Goal: Information Seeking & Learning: Learn about a topic

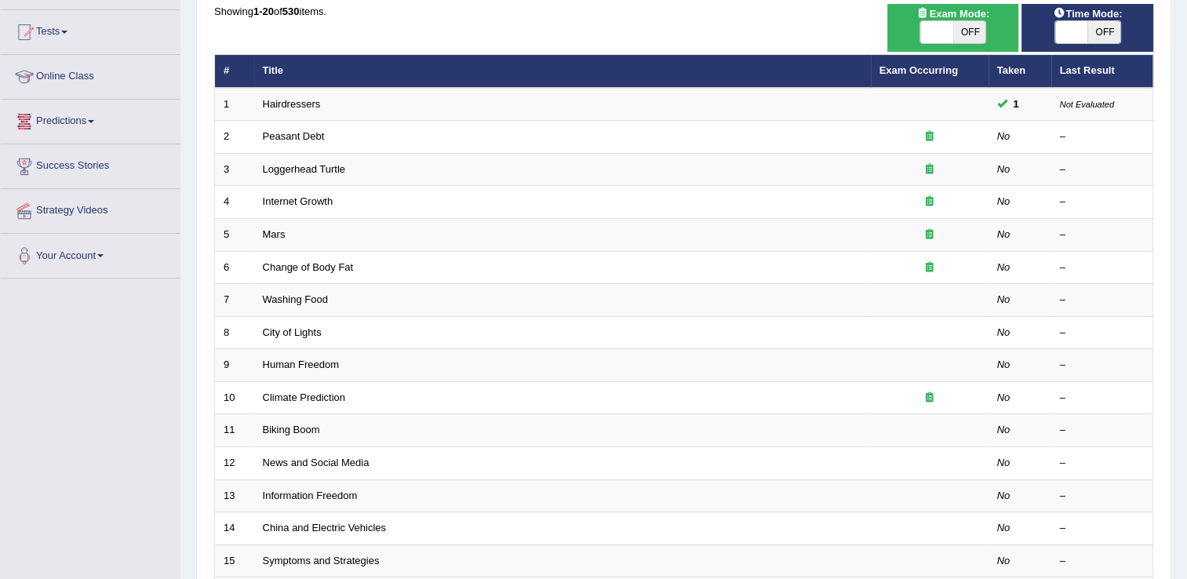
click at [94, 121] on span at bounding box center [91, 121] width 6 height 3
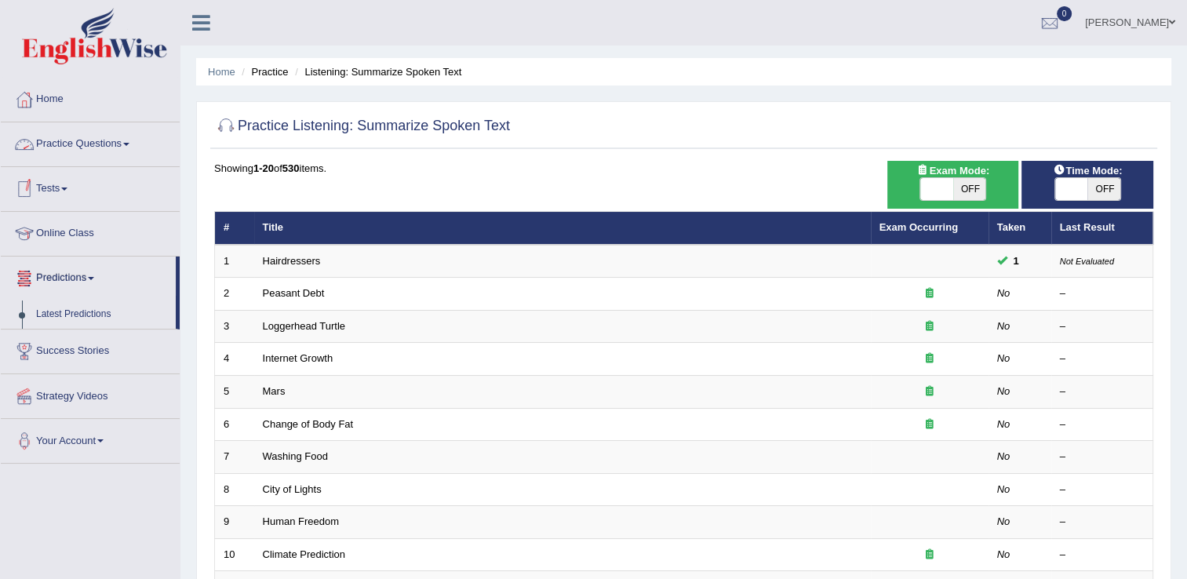
click at [129, 144] on span at bounding box center [126, 144] width 6 height 3
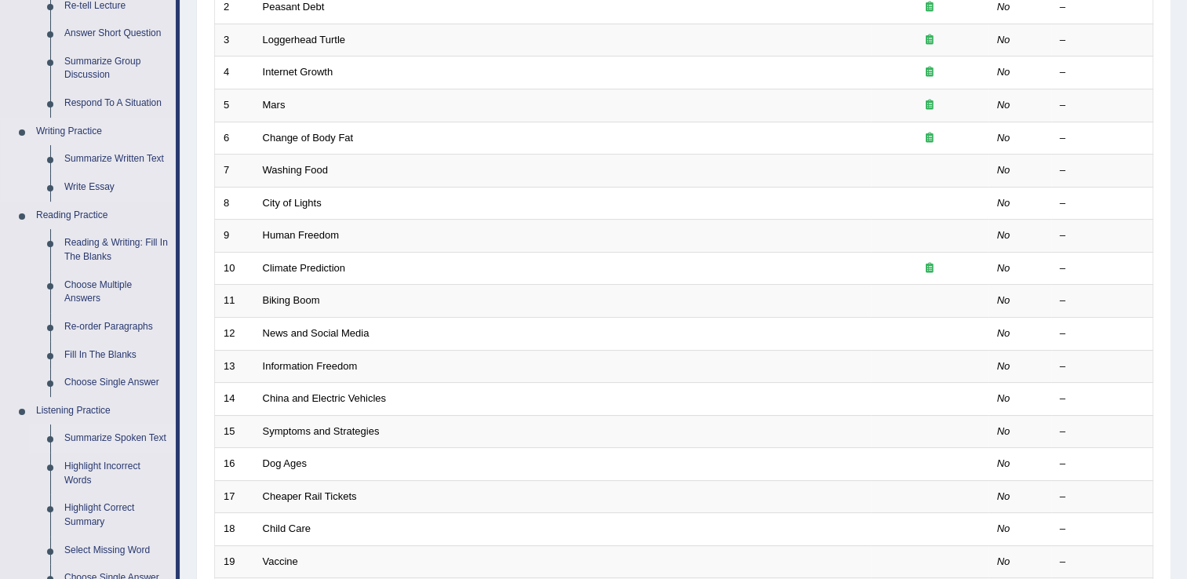
scroll to position [314, 0]
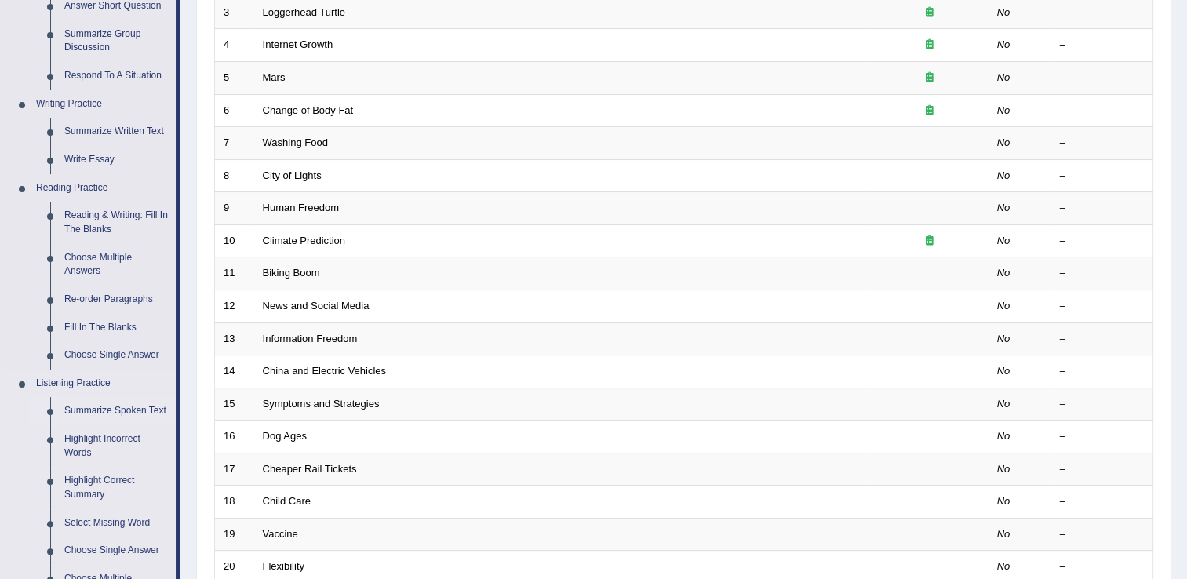
click at [97, 410] on link "Summarize Spoken Text" at bounding box center [116, 411] width 118 height 28
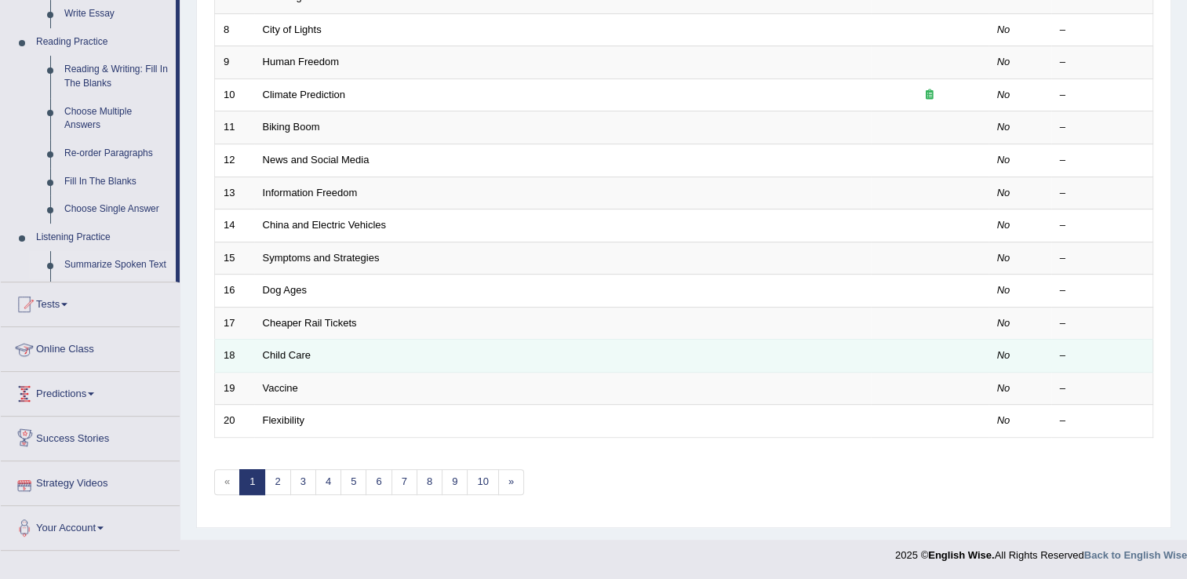
scroll to position [455, 0]
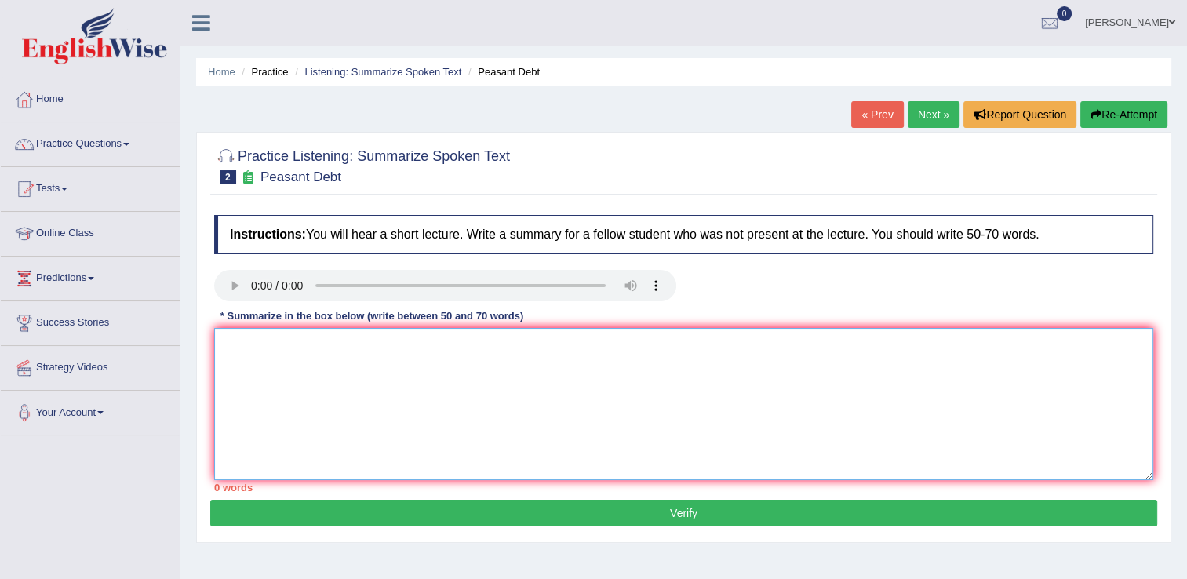
click at [235, 339] on textarea at bounding box center [683, 404] width 939 height 152
type textarea "Today"
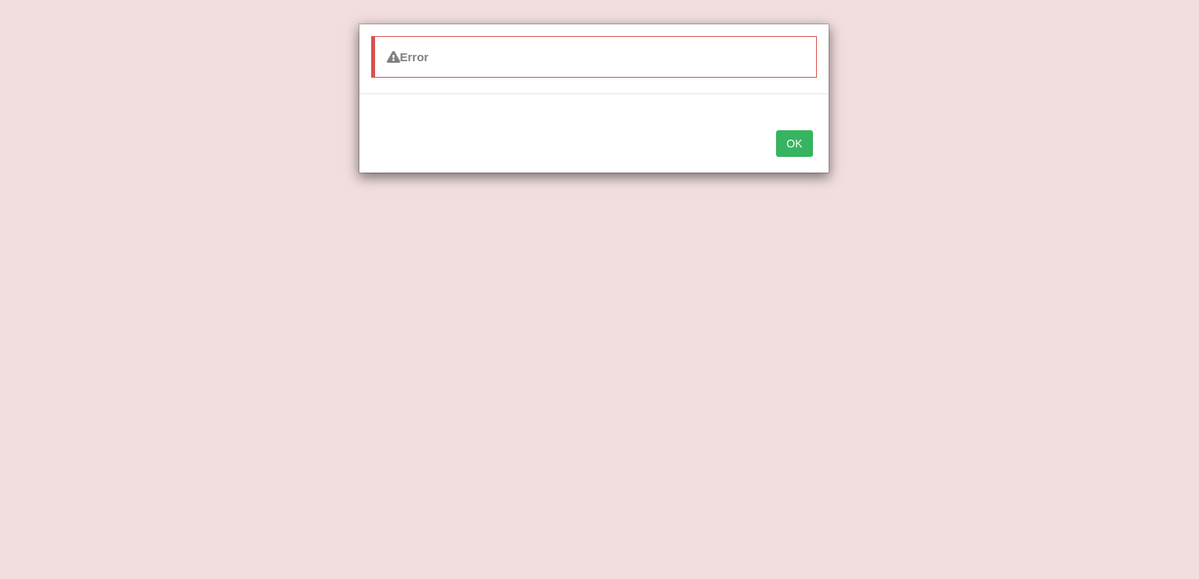
click at [796, 140] on button "OK" at bounding box center [794, 143] width 36 height 27
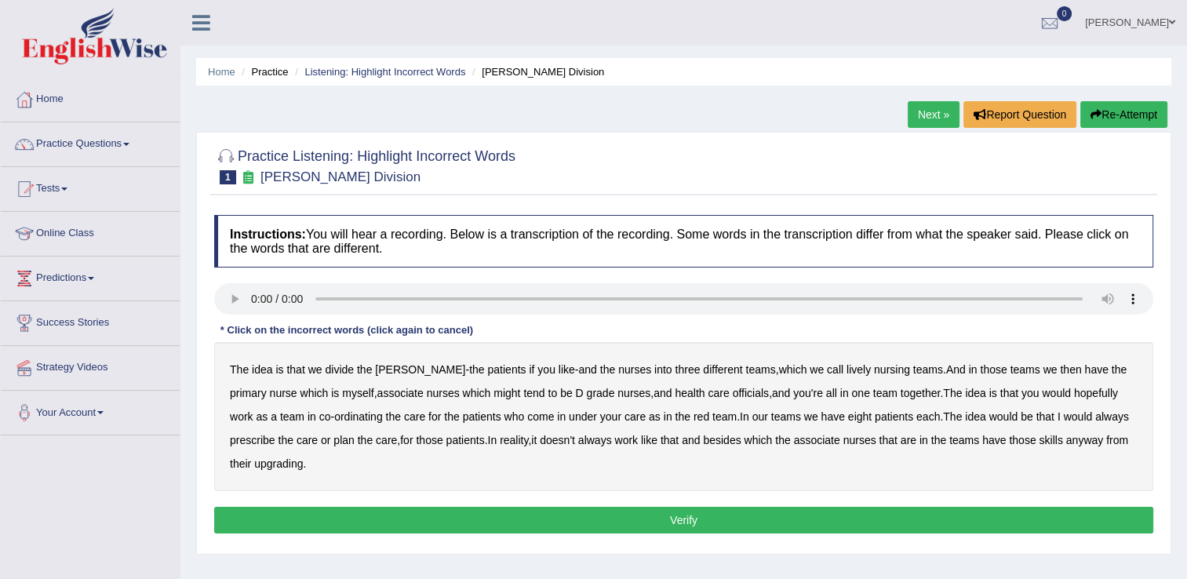
click at [494, 397] on b "might" at bounding box center [507, 393] width 27 height 13
click at [733, 391] on b "officials" at bounding box center [751, 393] width 36 height 13
click at [1095, 420] on b "always" at bounding box center [1112, 416] width 34 height 13
click at [254, 465] on b "upgrading" at bounding box center [278, 463] width 49 height 13
click at [835, 513] on button "Verify" at bounding box center [683, 520] width 939 height 27
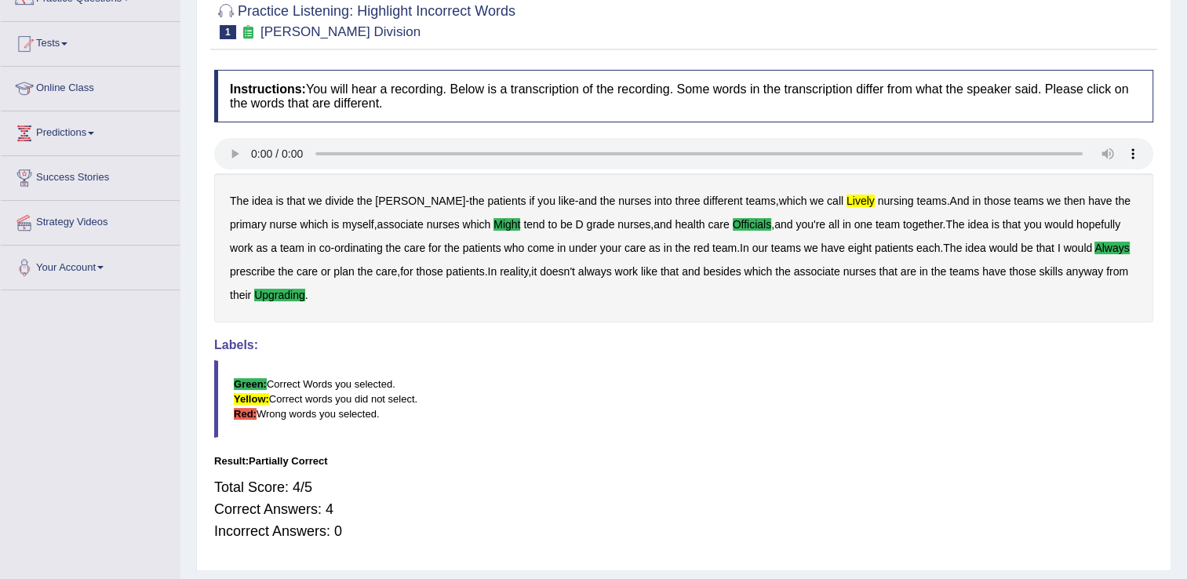
scroll to position [78, 0]
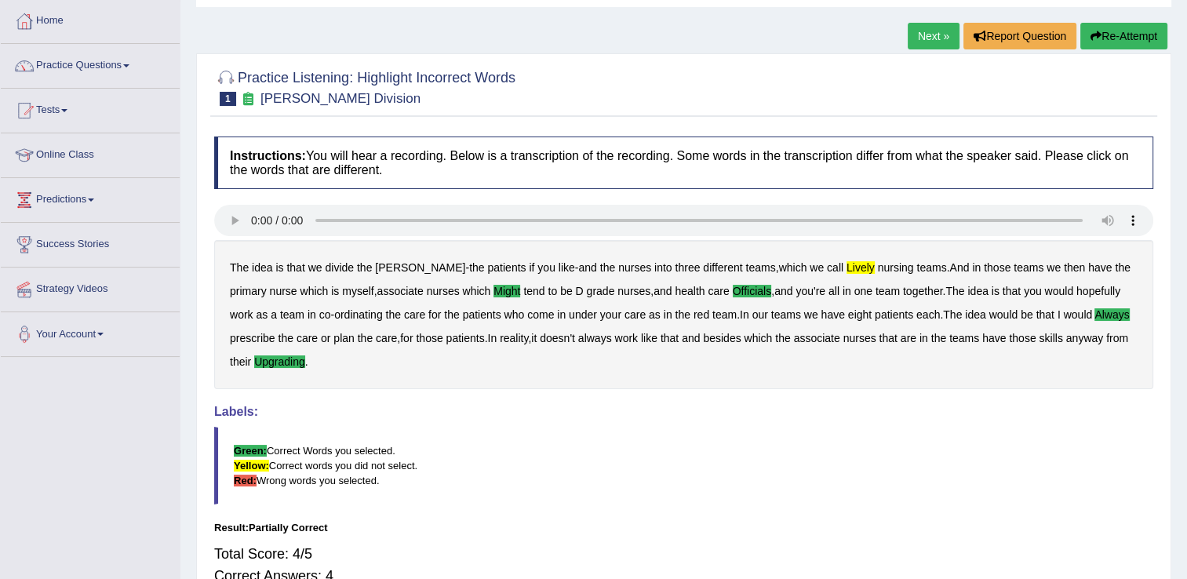
click at [129, 64] on span at bounding box center [126, 65] width 6 height 3
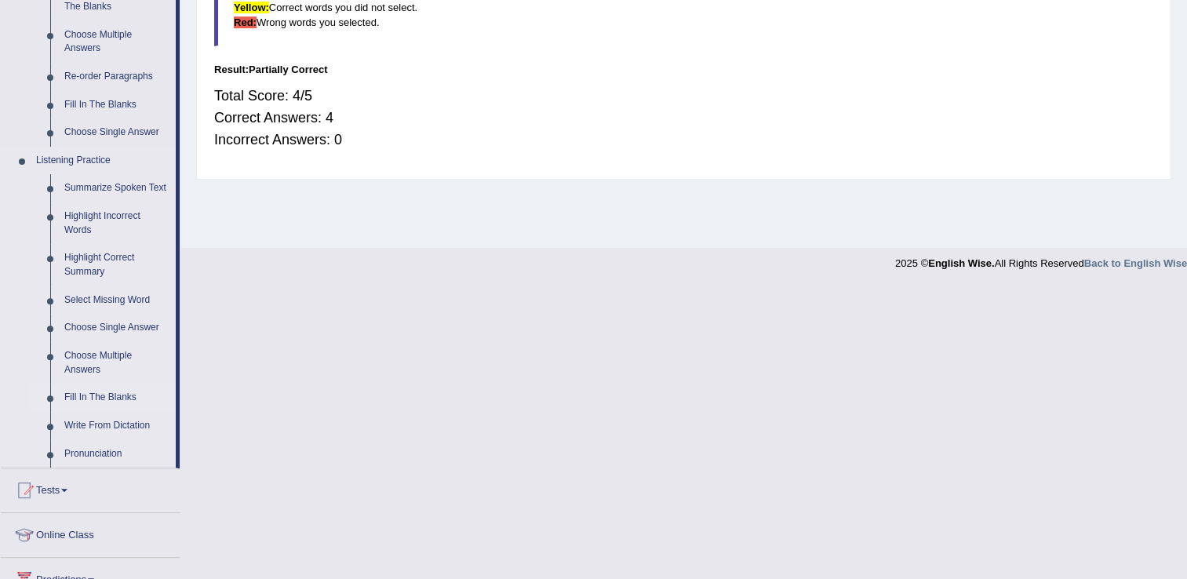
scroll to position [549, 0]
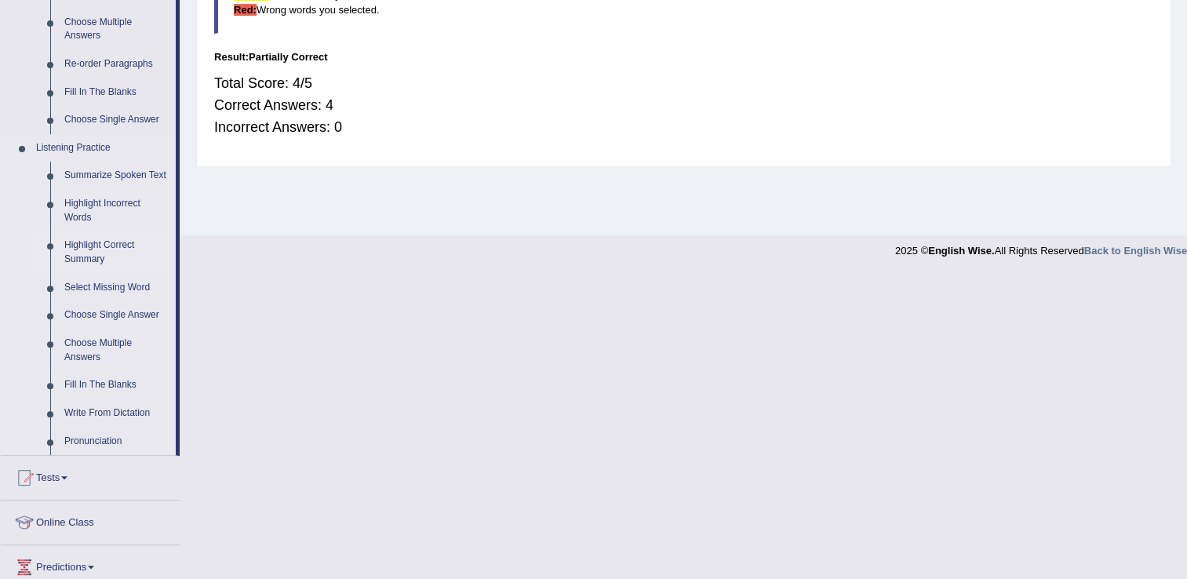
click at [111, 249] on link "Highlight Correct Summary" at bounding box center [116, 252] width 118 height 42
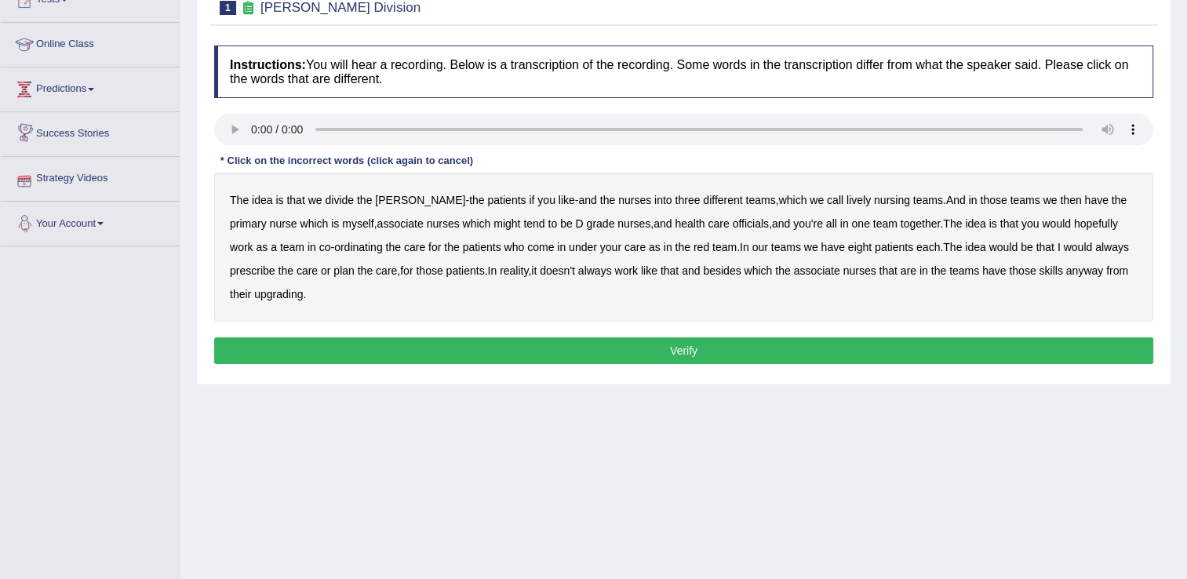
scroll to position [9, 0]
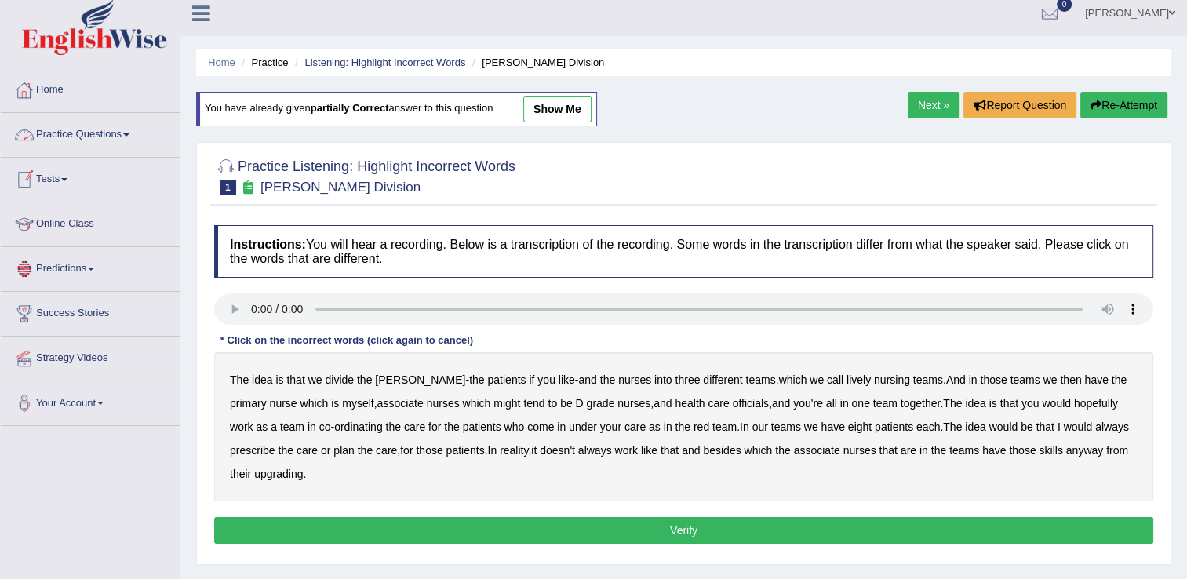
click at [129, 133] on span at bounding box center [126, 134] width 6 height 3
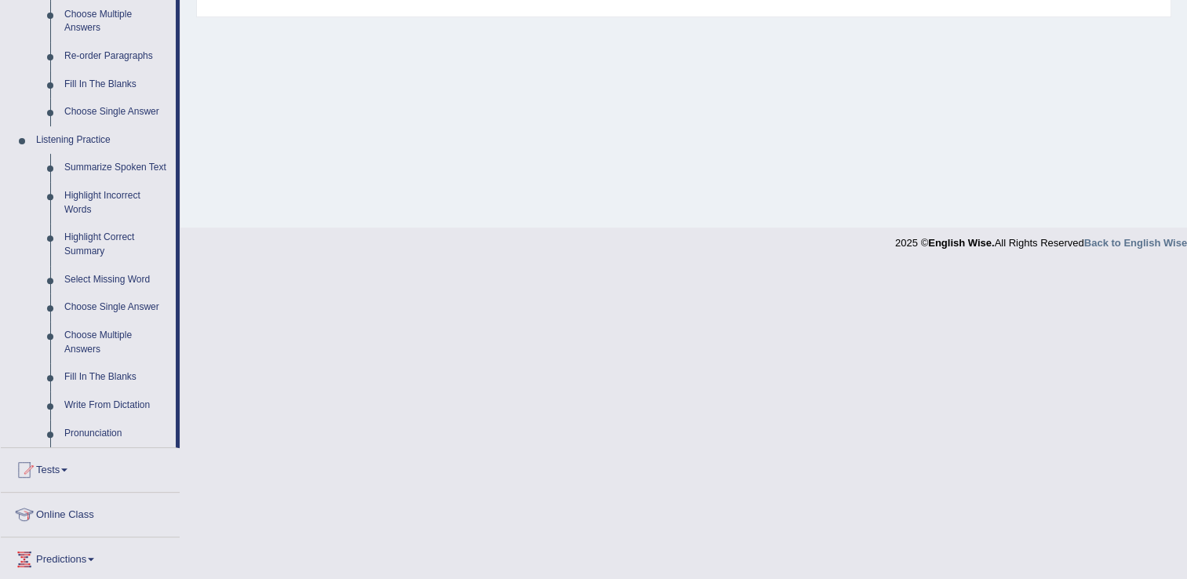
scroll to position [559, 0]
click at [119, 377] on link "Fill In The Blanks" at bounding box center [116, 376] width 118 height 28
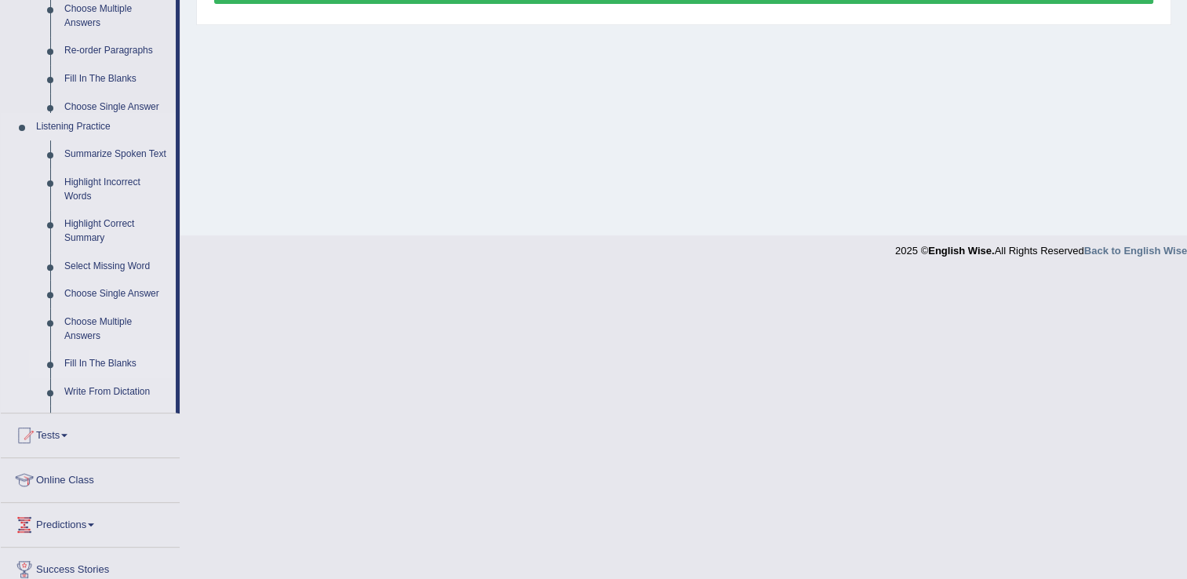
scroll to position [245, 0]
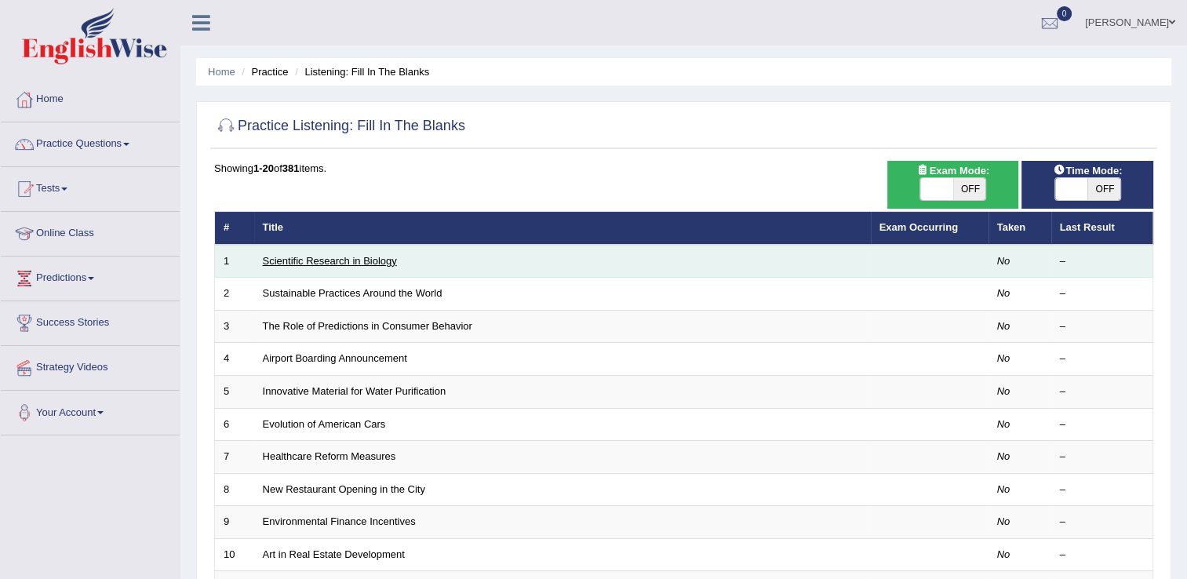
click at [314, 265] on link "Scientific Research in Biology" at bounding box center [330, 261] width 134 height 12
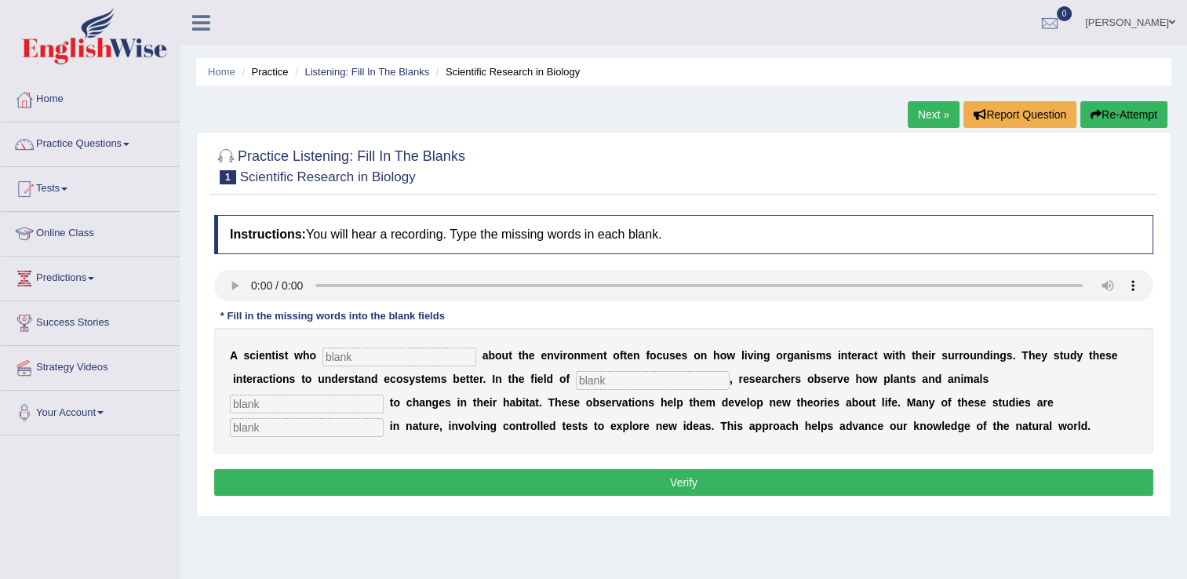
click at [411, 355] on input "text" at bounding box center [400, 357] width 154 height 19
click at [344, 356] on input "text" at bounding box center [400, 357] width 154 height 19
type input "care"
click at [576, 384] on input "text" at bounding box center [653, 380] width 154 height 19
click at [576, 382] on input "text" at bounding box center [653, 380] width 154 height 19
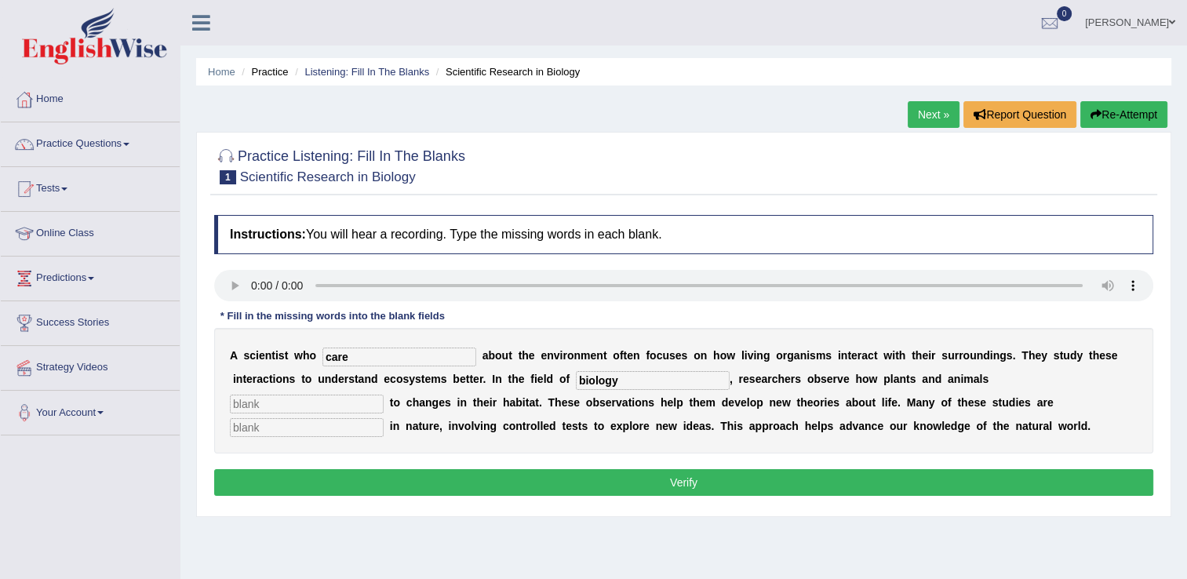
type input "biology"
click at [384, 395] on input "text" at bounding box center [307, 404] width 154 height 19
click at [384, 395] on input "repond" at bounding box center [307, 404] width 154 height 19
type input "respond"
click at [384, 418] on input "text" at bounding box center [307, 427] width 154 height 19
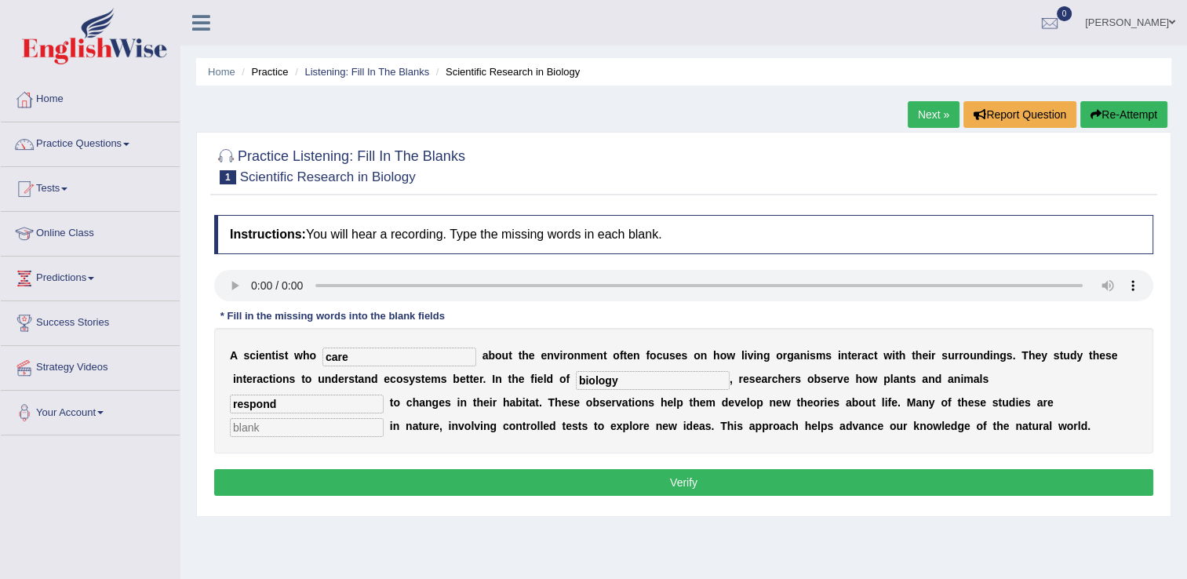
click at [344, 357] on input "care" at bounding box center [400, 357] width 154 height 19
type input "cares"
click at [384, 395] on input "respond" at bounding box center [307, 404] width 154 height 19
type input "responds"
click at [384, 418] on input "text" at bounding box center [307, 427] width 154 height 19
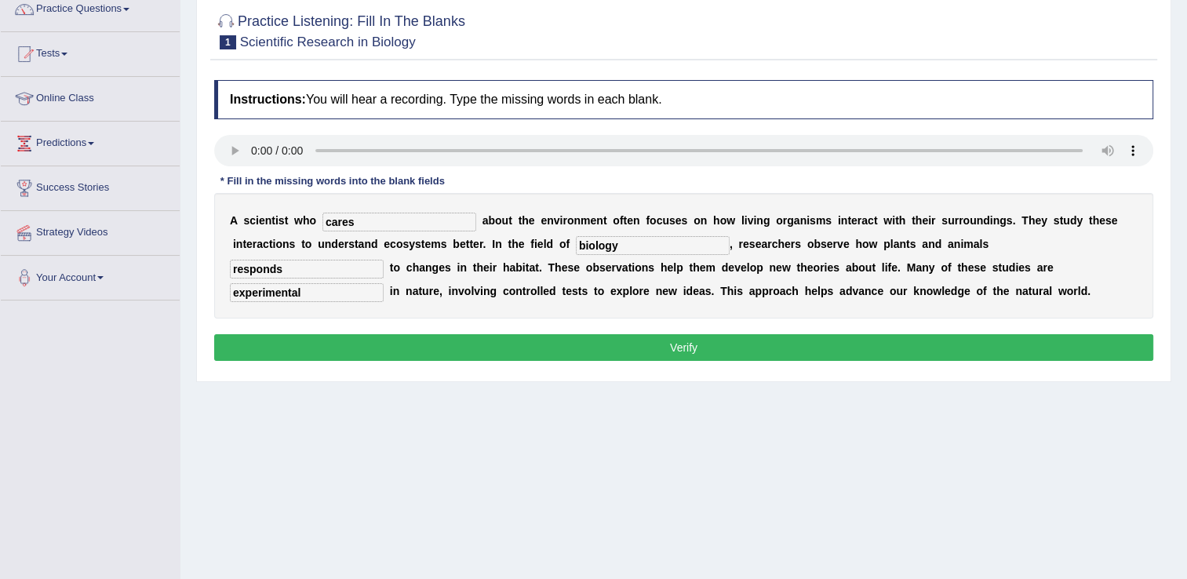
scroll to position [157, 0]
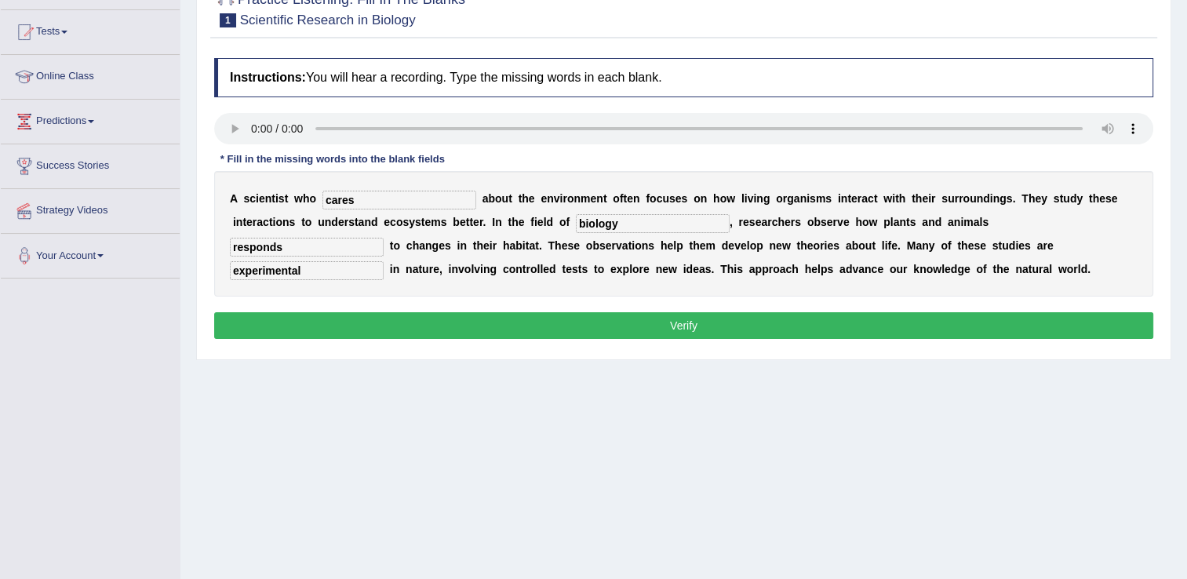
type input "experimental"
click at [703, 325] on button "Verify" at bounding box center [683, 325] width 939 height 27
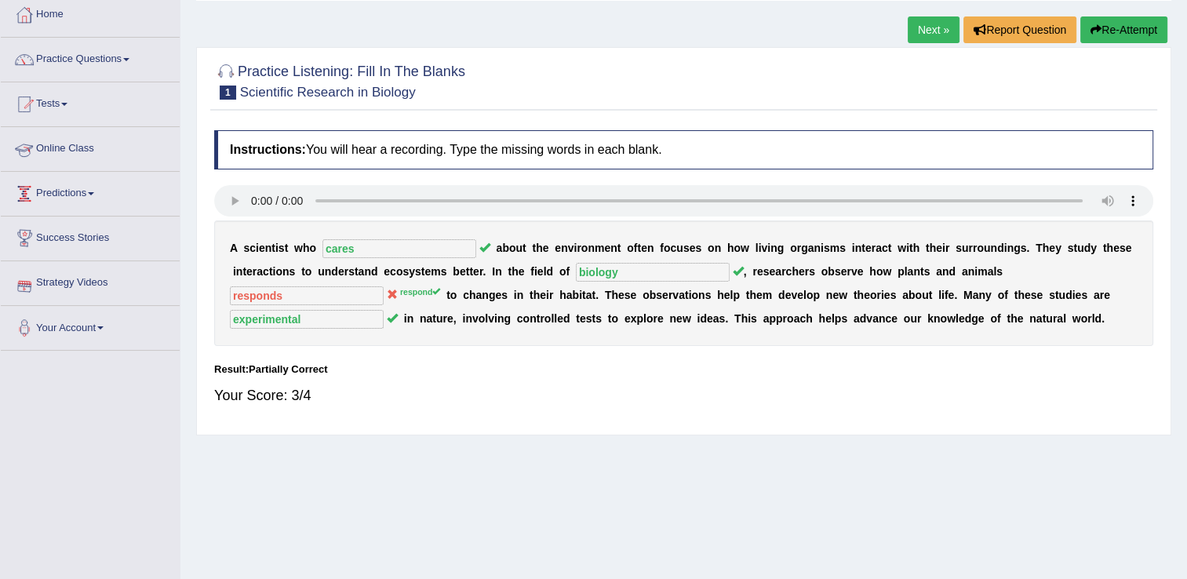
scroll to position [0, 0]
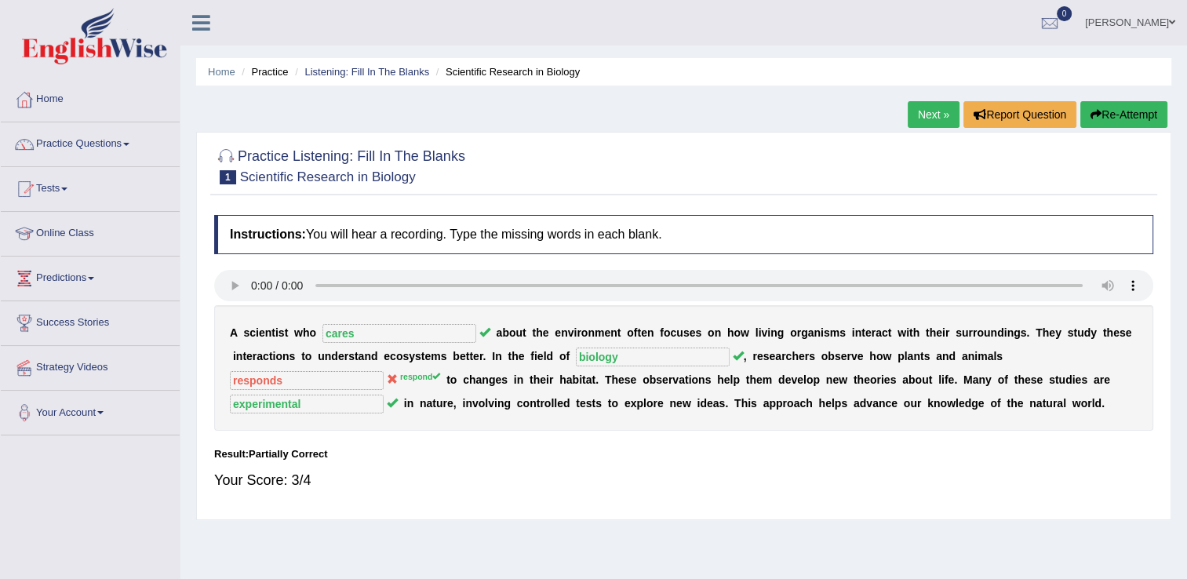
click at [129, 143] on span at bounding box center [126, 144] width 6 height 3
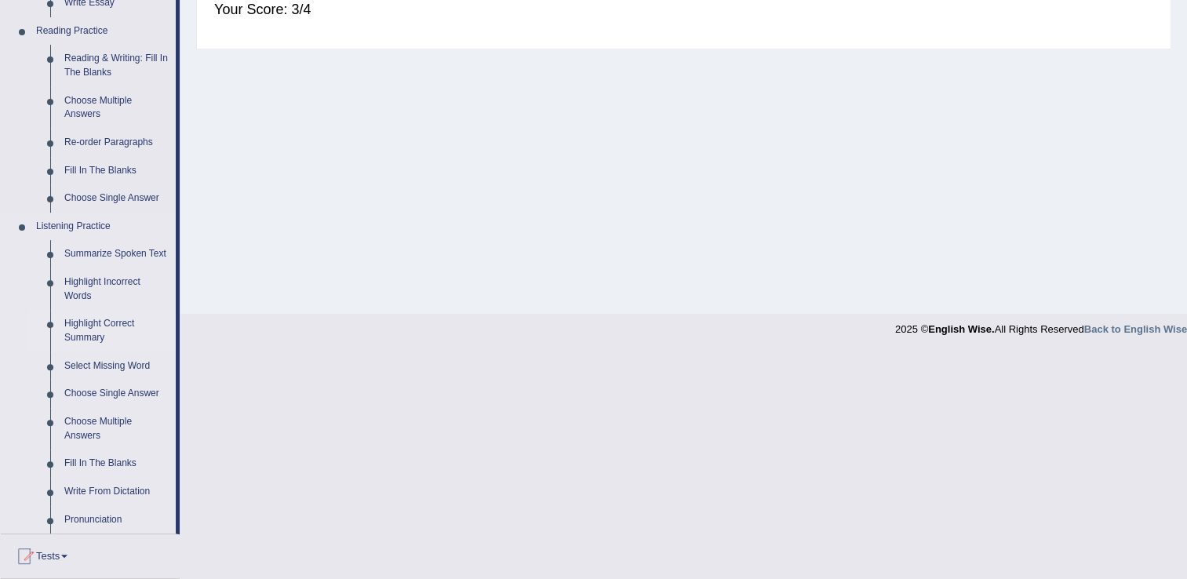
scroll to position [549, 0]
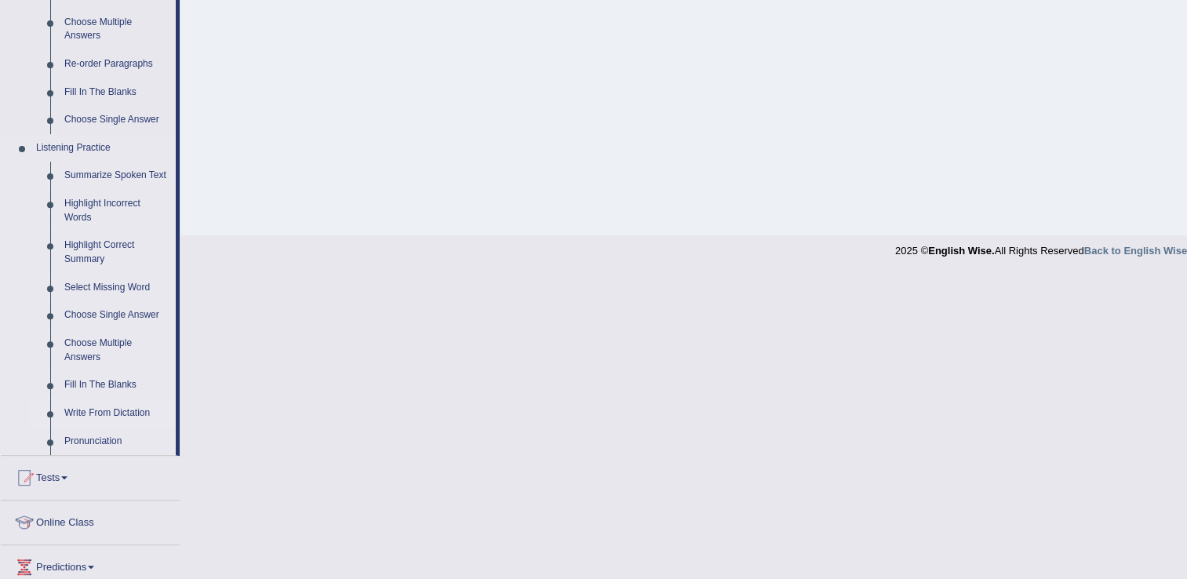
click at [93, 413] on link "Write From Dictation" at bounding box center [116, 413] width 118 height 28
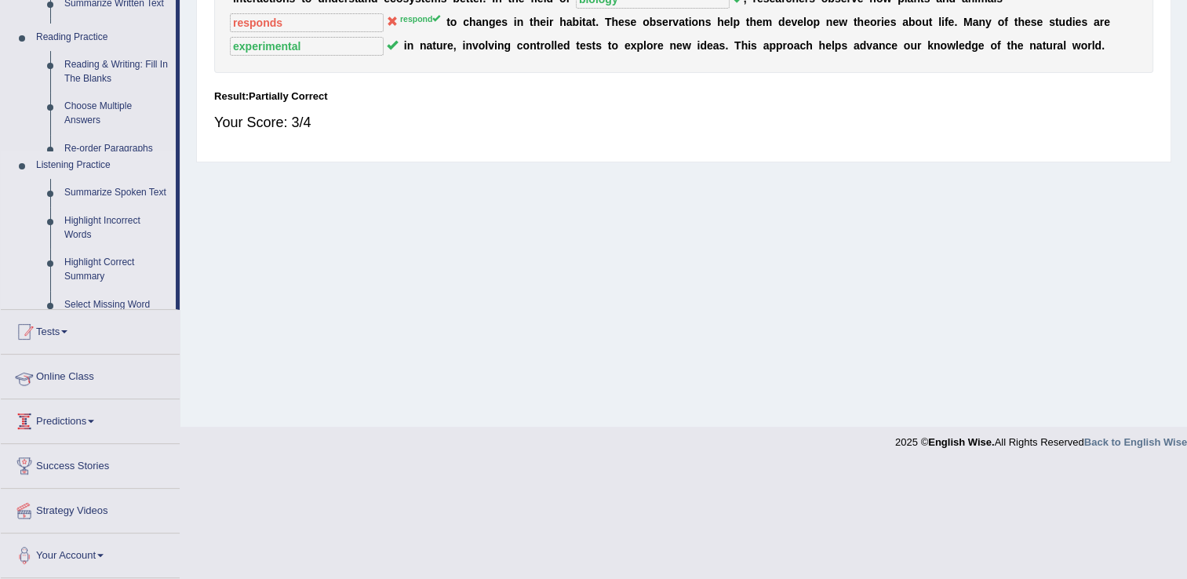
scroll to position [245, 0]
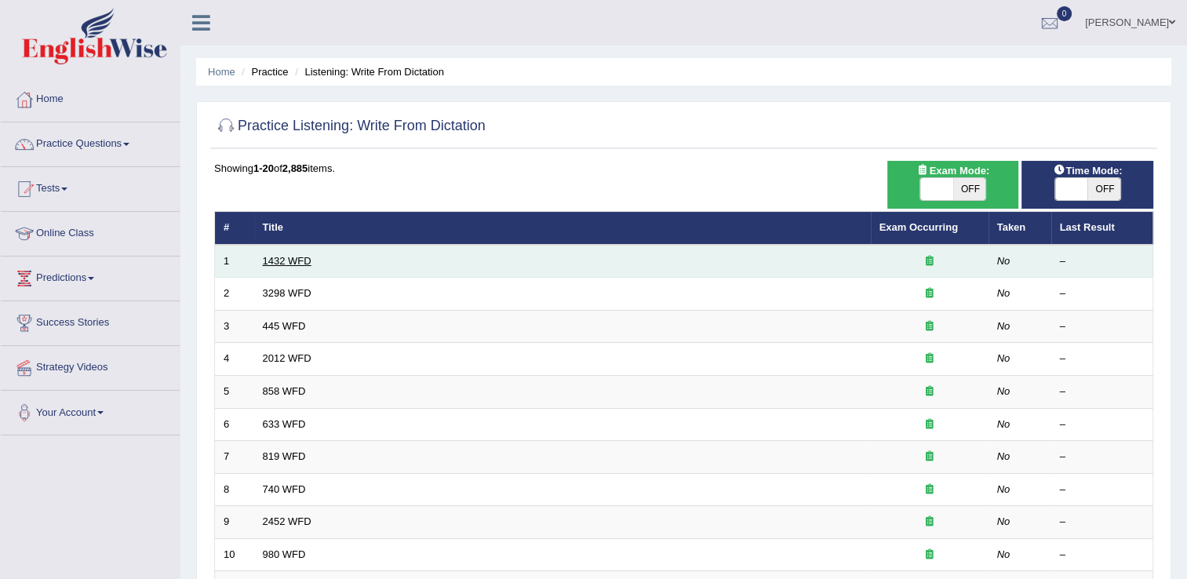
click at [307, 262] on link "1432 WFD" at bounding box center [287, 261] width 49 height 12
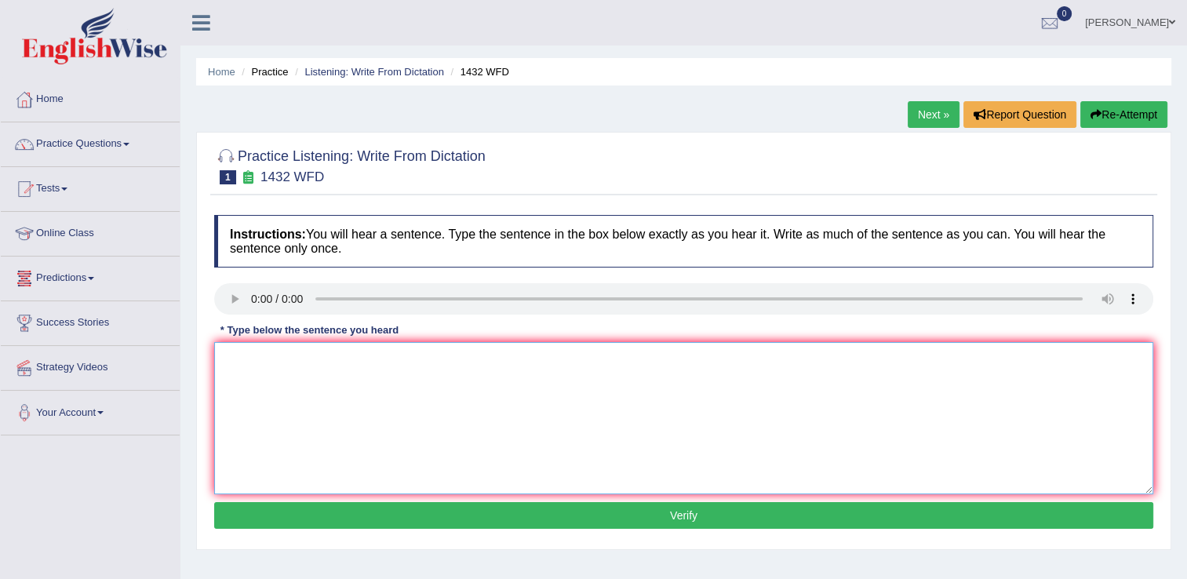
click at [244, 352] on textarea at bounding box center [683, 418] width 939 height 152
type textarea "m"
type textarea "More spyhical active is more benifical to your health"
click at [692, 512] on button "Verify" at bounding box center [683, 515] width 939 height 27
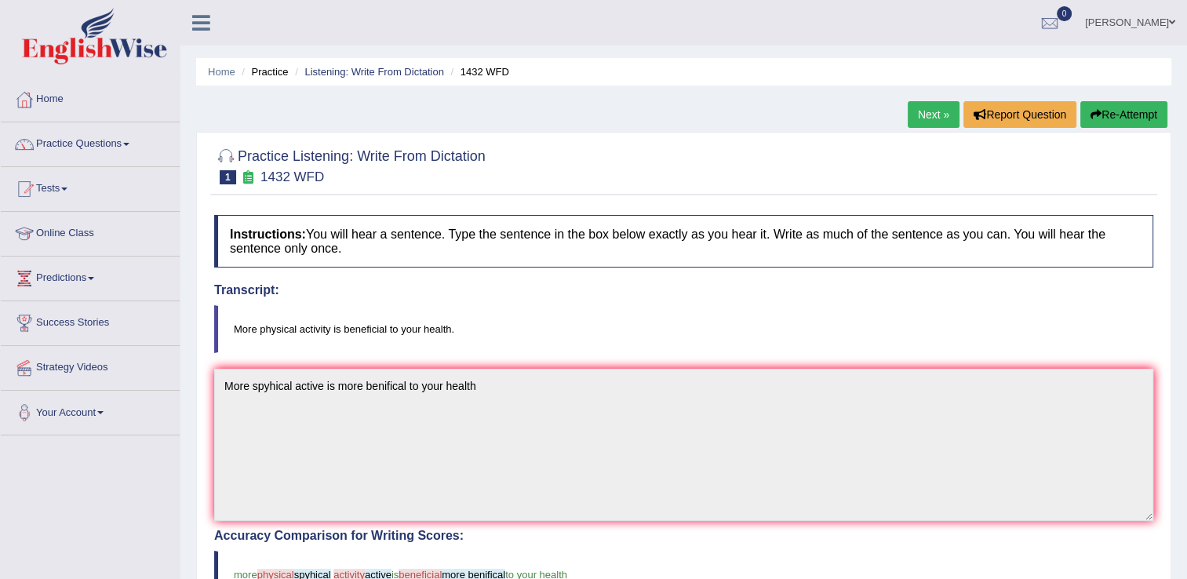
click at [932, 118] on link "Next »" at bounding box center [934, 114] width 52 height 27
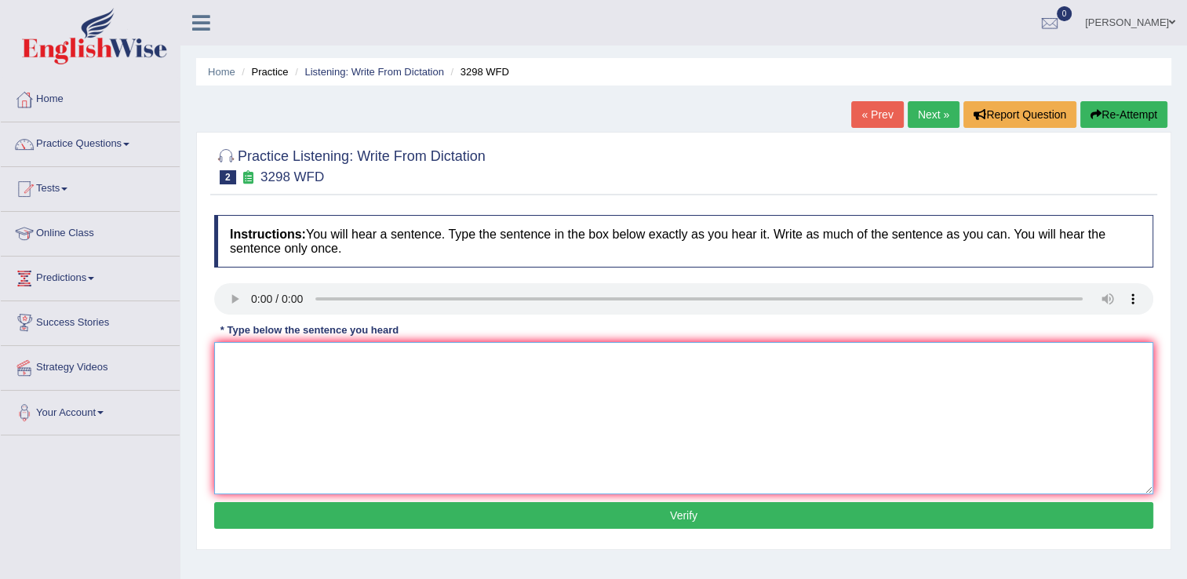
click at [257, 373] on textarea at bounding box center [683, 418] width 939 height 152
click at [257, 373] on textarea "Animal behave" at bounding box center [683, 418] width 939 height 152
click at [298, 359] on textarea "Animal behave" at bounding box center [683, 418] width 939 height 152
click at [322, 363] on textarea "Animal behaviour" at bounding box center [683, 418] width 939 height 152
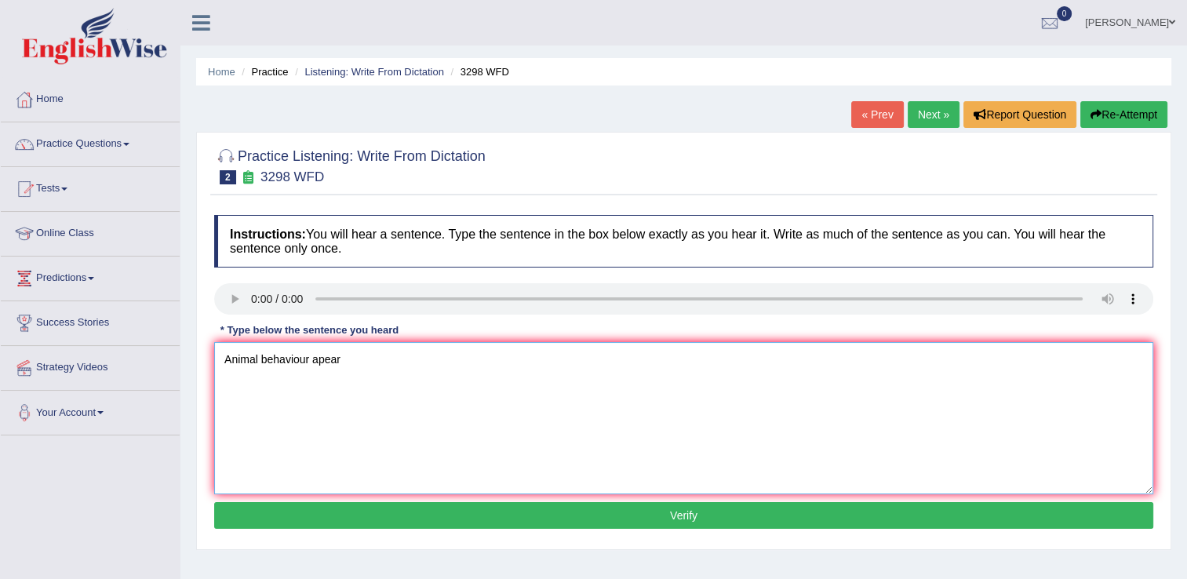
click at [323, 361] on textarea "Animal behaviour apear" at bounding box center [683, 418] width 939 height 152
click at [352, 362] on textarea "Animal behaviour appear" at bounding box center [683, 418] width 939 height 152
click at [366, 363] on textarea "Animal behaviour appear" at bounding box center [683, 418] width 939 height 152
click at [377, 361] on textarea "Animal behaviour appears to" at bounding box center [683, 418] width 939 height 152
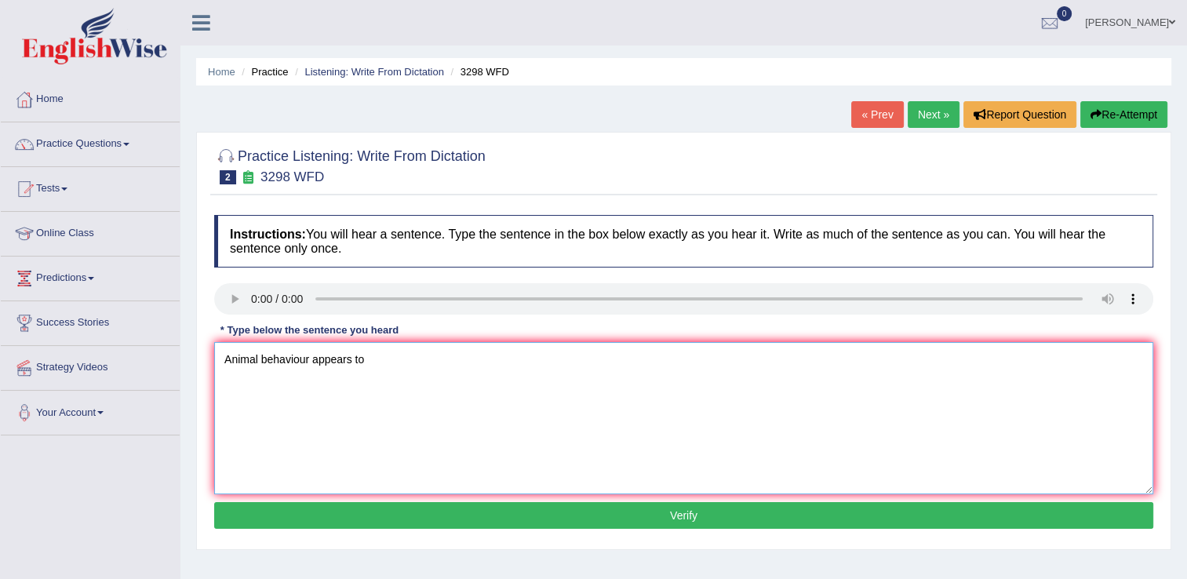
click at [370, 359] on textarea "Animal behaviour appears to" at bounding box center [683, 418] width 939 height 152
click at [408, 357] on textarea "Animal behaviour appears to contaun" at bounding box center [683, 418] width 939 height 152
click at [414, 355] on textarea "Animal behaviour appears to contain" at bounding box center [683, 418] width 939 height 152
click at [439, 359] on textarea "Animal behaviour appears to contain simial" at bounding box center [683, 418] width 939 height 152
type textarea "Animal behaviour appears to contain simial aspect out of human"
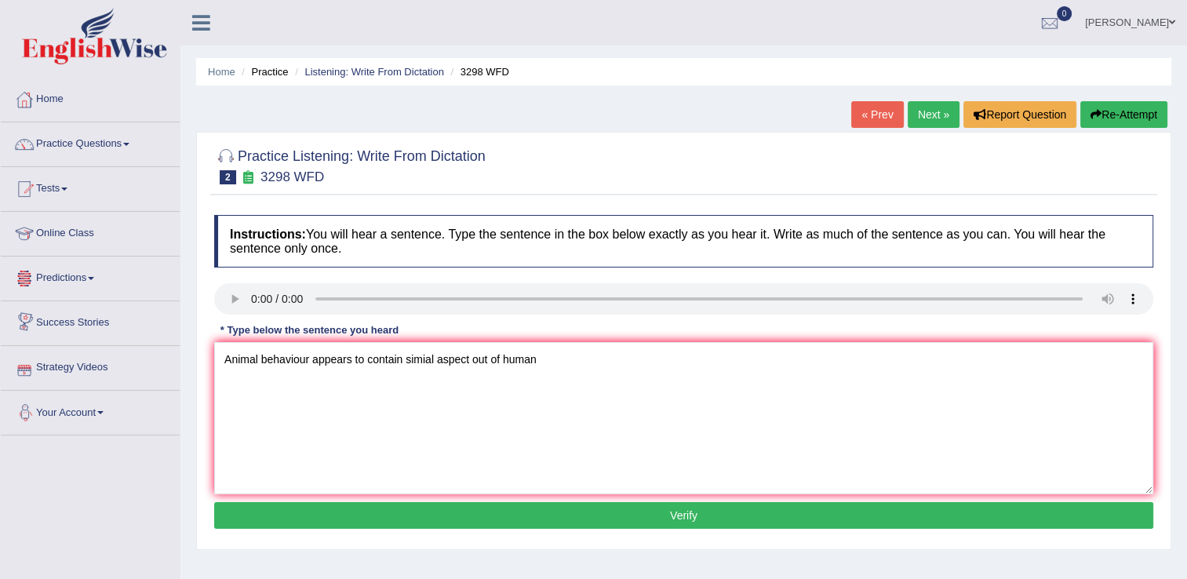
click at [711, 510] on button "Verify" at bounding box center [683, 515] width 939 height 27
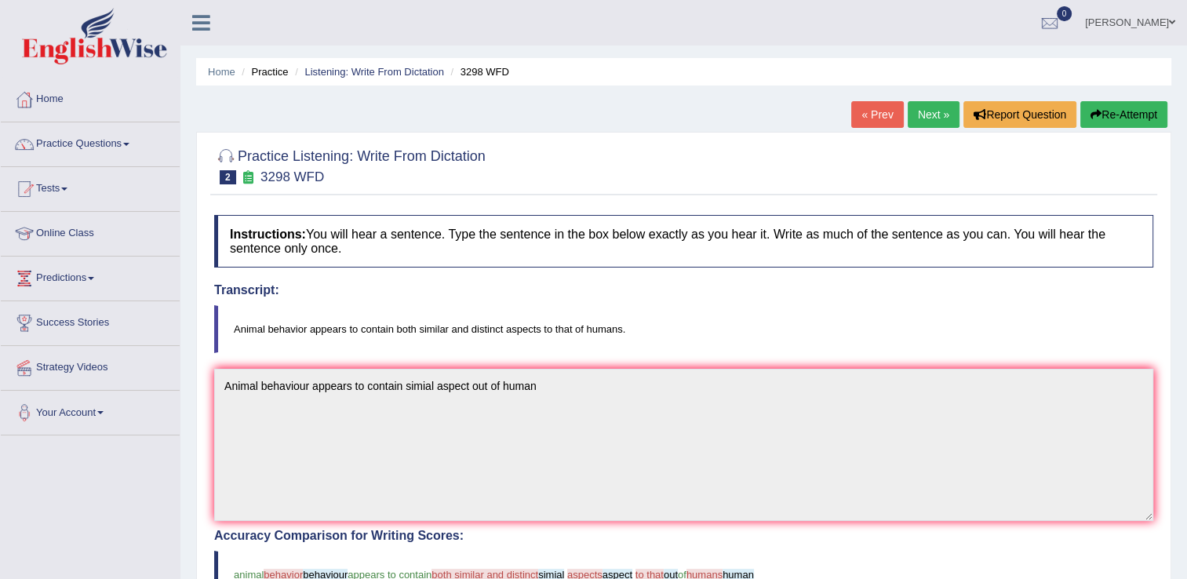
click at [934, 112] on link "Next »" at bounding box center [934, 114] width 52 height 27
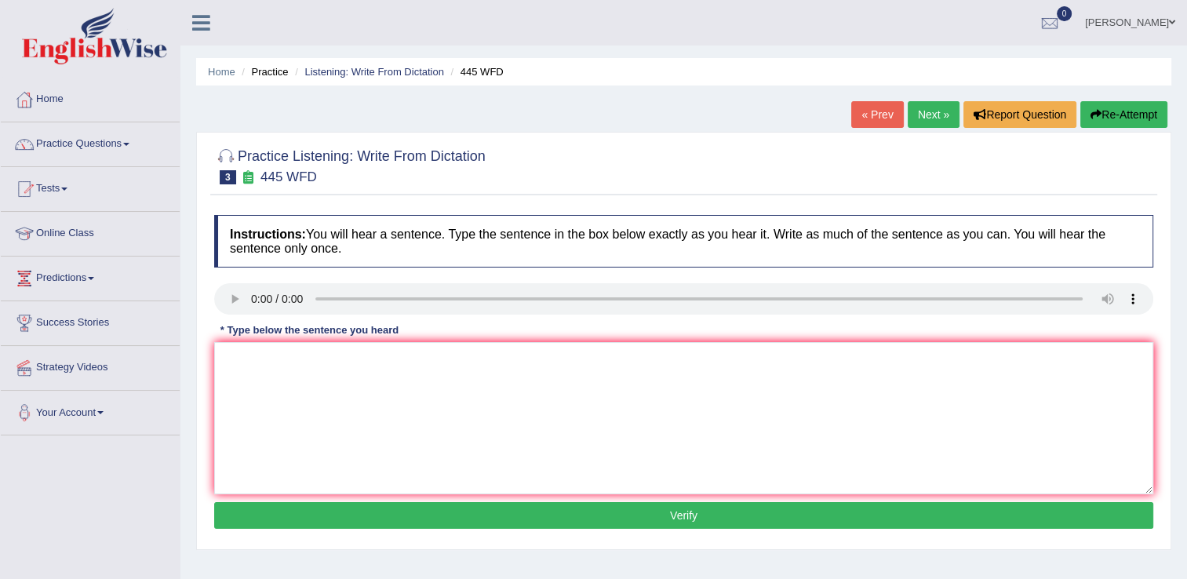
click at [928, 112] on link "Next »" at bounding box center [934, 114] width 52 height 27
click at [238, 355] on textarea at bounding box center [683, 418] width 939 height 152
type textarea "Their there is a great deal deals on this topic topics."
click at [683, 519] on button "Verify" at bounding box center [683, 515] width 939 height 27
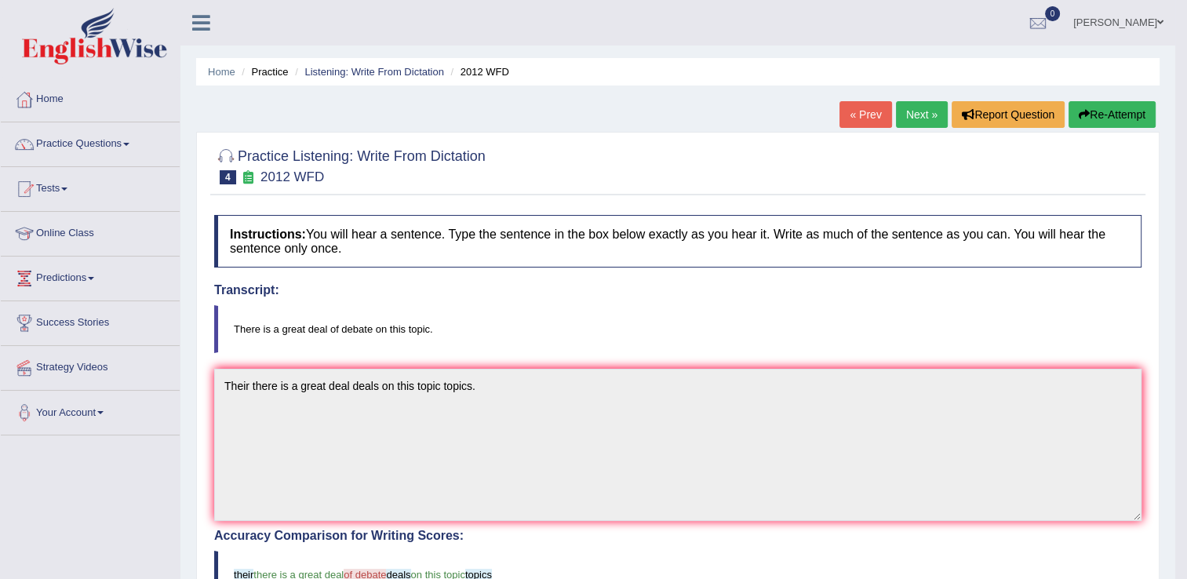
click at [914, 108] on link "Next »" at bounding box center [922, 114] width 52 height 27
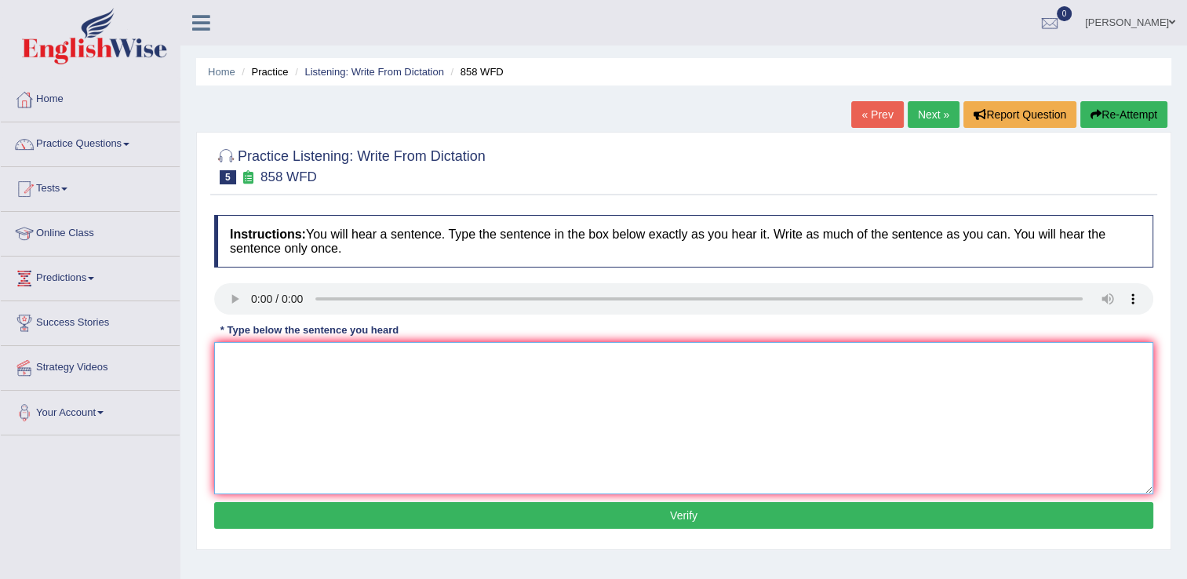
click at [297, 366] on textarea at bounding box center [683, 418] width 939 height 152
click at [302, 360] on textarea "They hear the" at bounding box center [683, 418] width 939 height 152
click at [275, 359] on textarea "They hear when the ship ships" at bounding box center [683, 418] width 939 height 152
click at [406, 359] on textarea "They hear here when the ship ships" at bounding box center [683, 418] width 939 height 152
click at [397, 362] on textarea "They hear here when the ship ships react at the history" at bounding box center [683, 418] width 939 height 152
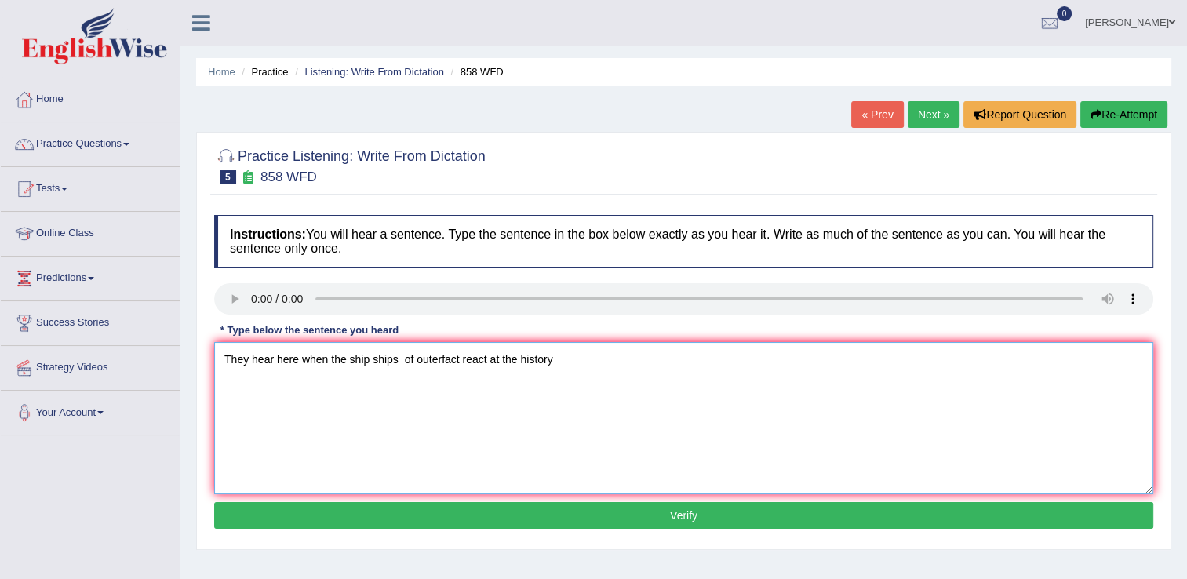
click at [553, 357] on textarea "They hear here when the ship ships of outerfact react at the history" at bounding box center [683, 418] width 939 height 152
drag, startPoint x: 518, startPoint y: 355, endPoint x: 556, endPoint y: 366, distance: 39.2
click at [517, 356] on textarea "They hear here when the ship ships of outerfact react at the history" at bounding box center [683, 418] width 939 height 152
click at [648, 357] on textarea "They hear here when the ship ships of outerfact react at the interest intereste…" at bounding box center [683, 418] width 939 height 152
click at [608, 357] on textarea "They hear here when the ship ships of outerfact react at the interest intereste…" at bounding box center [683, 418] width 939 height 152
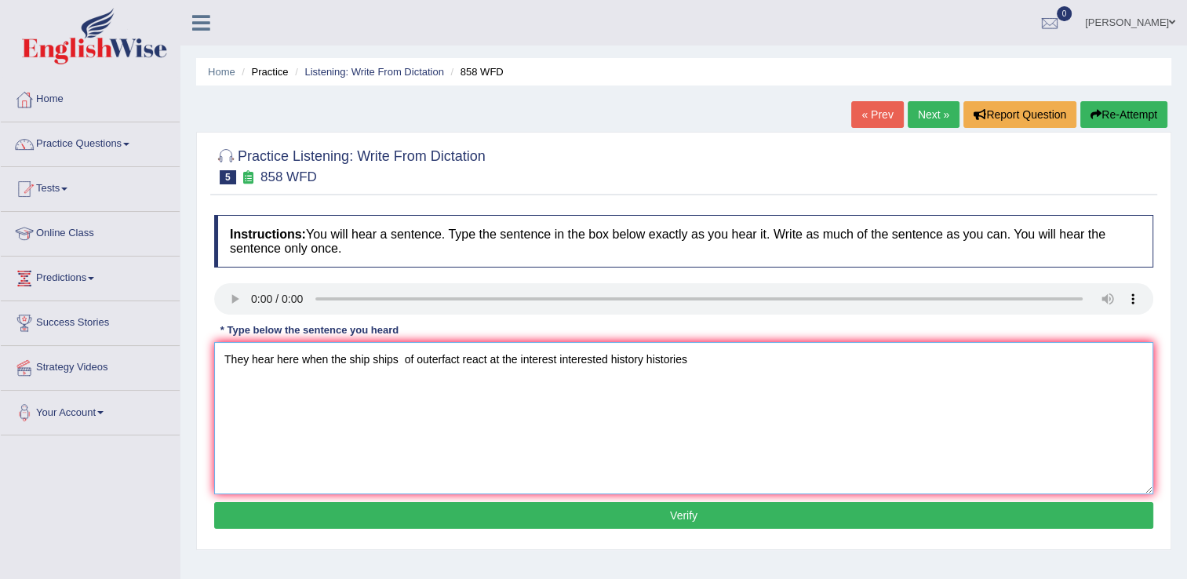
click at [691, 360] on textarea "They hear here when the ship ships of outerfact react at the interest intereste…" at bounding box center [683, 418] width 939 height 152
type textarea "They hear here when the ship ships of outerfact react at the interest intereste…"
click at [693, 512] on button "Verify" at bounding box center [683, 515] width 939 height 27
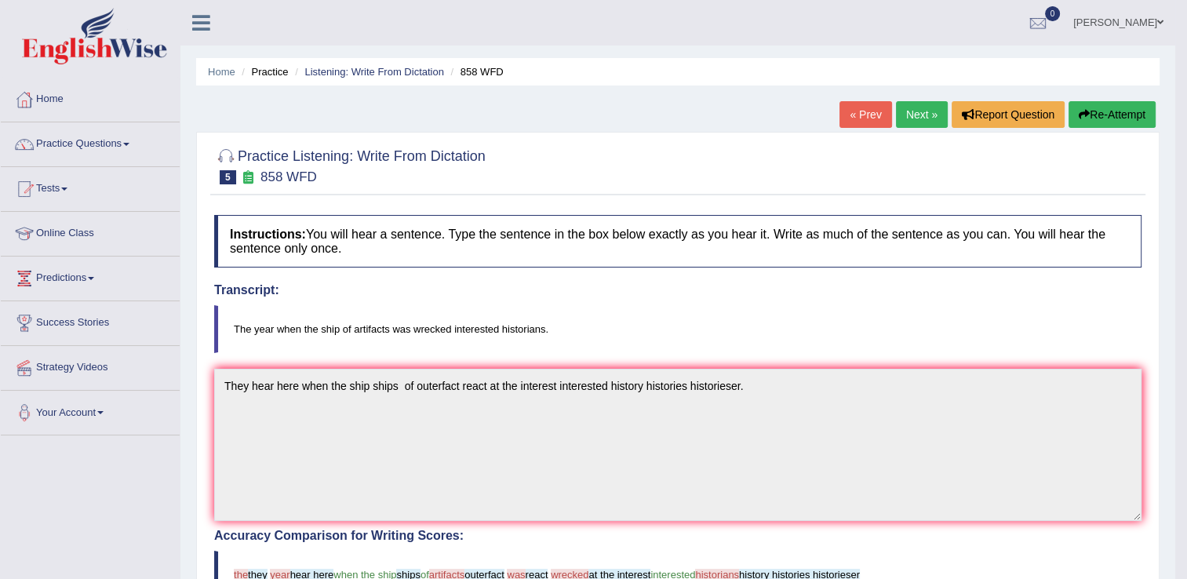
click at [920, 118] on link "Next »" at bounding box center [922, 114] width 52 height 27
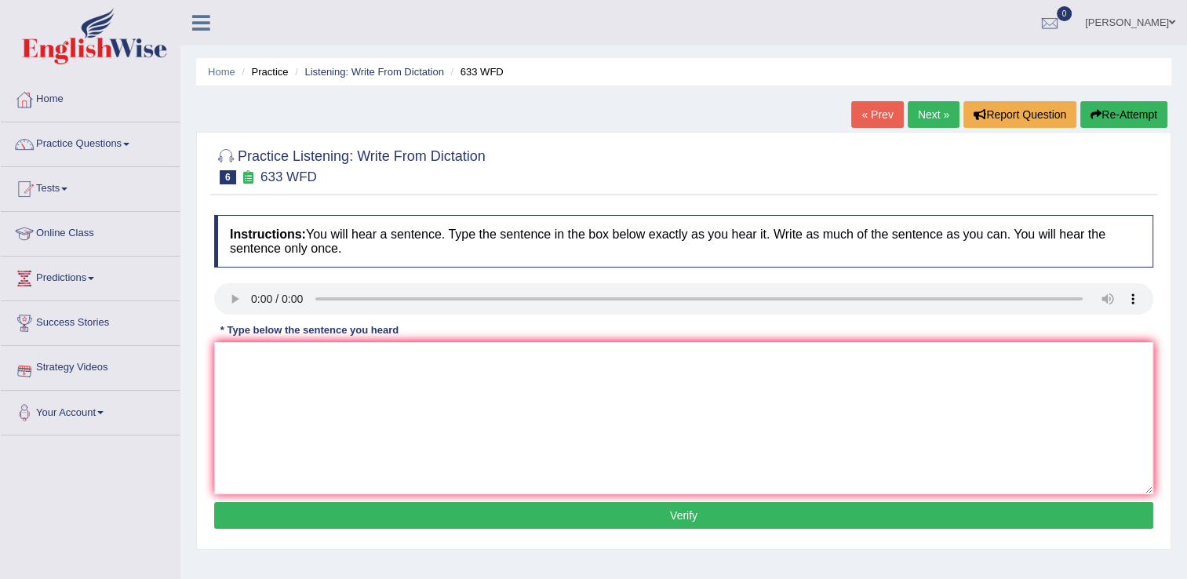
click at [0, 334] on html "Toggle navigation Home Practice Questions Speaking Practice Read Aloud Repeat S…" at bounding box center [593, 289] width 1187 height 579
click at [251, 363] on textarea at bounding box center [683, 418] width 939 height 152
click at [367, 360] on textarea "Resures show shows that execices makes make us feel better" at bounding box center [683, 418] width 939 height 152
click at [398, 357] on textarea "Resures show shows that exercices makes make us feel better" at bounding box center [683, 418] width 939 height 152
click at [524, 358] on textarea "Resures show shows that exercise makes make us feel better" at bounding box center [683, 418] width 939 height 152
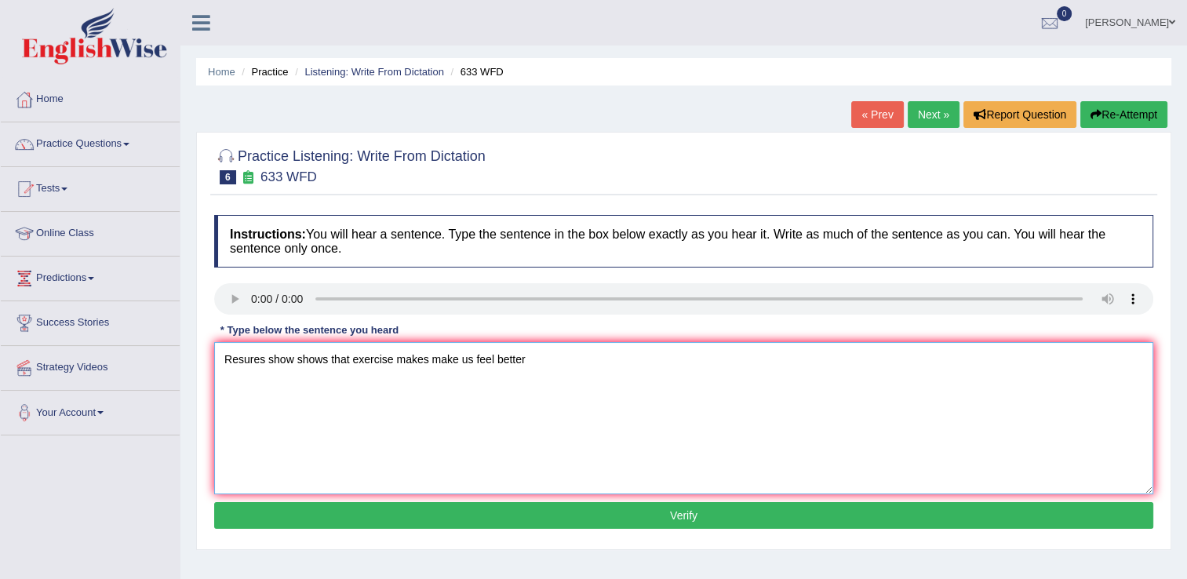
type textarea "Resures show shows that exercise makes make us feel better."
click at [261, 357] on textarea "Resures show shows that exercise makes make us feel better." at bounding box center [683, 418] width 939 height 152
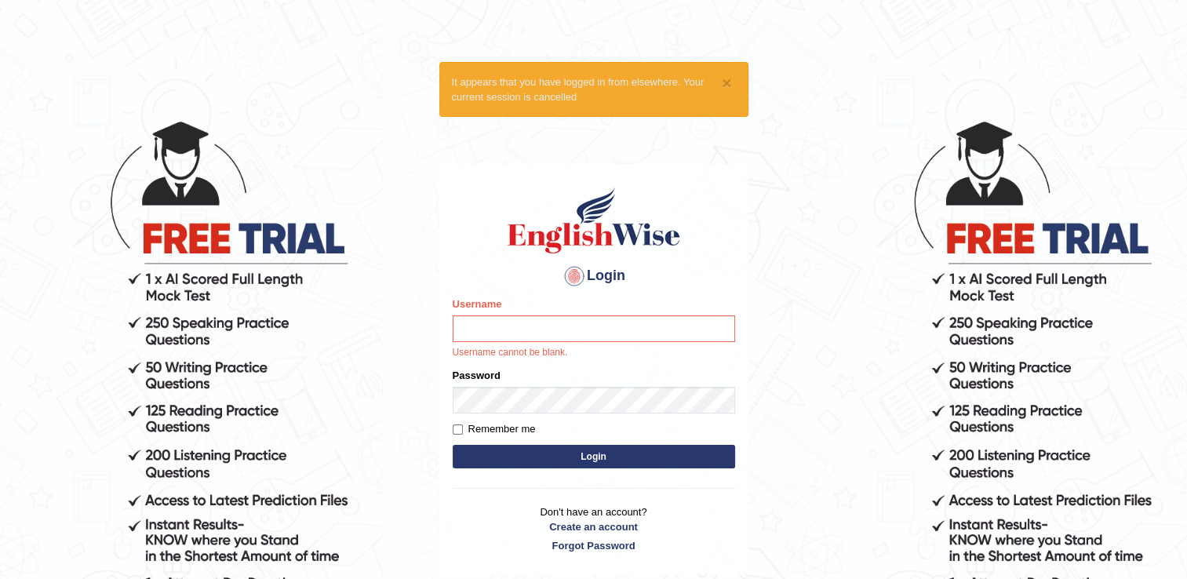
click at [532, 322] on input "Username" at bounding box center [594, 328] width 282 height 27
type input "melodymiki"
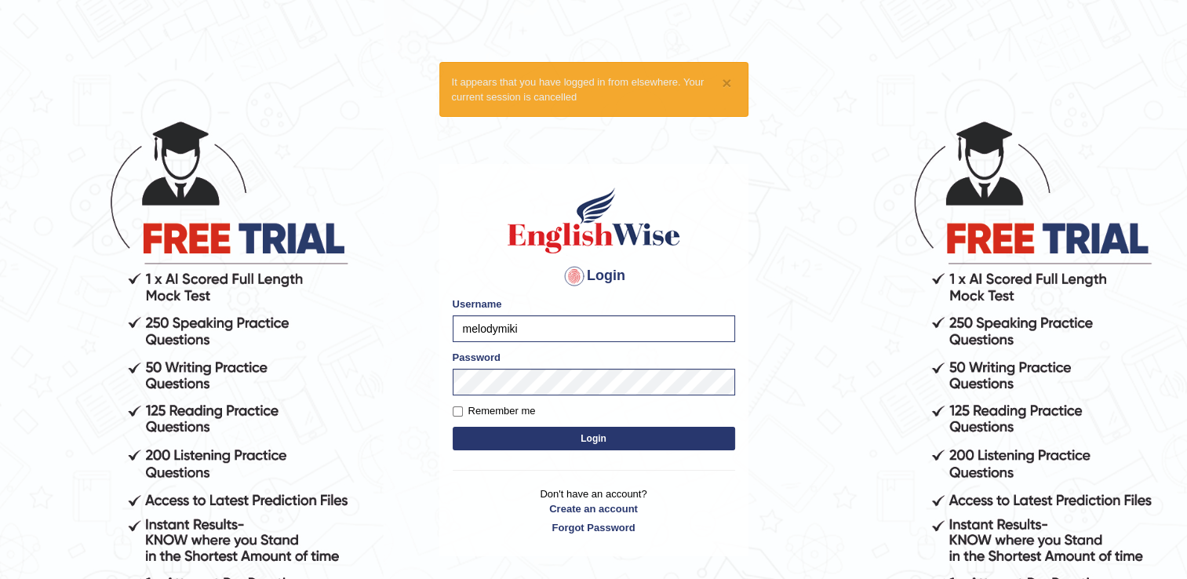
click at [607, 436] on button "Login" at bounding box center [594, 439] width 282 height 24
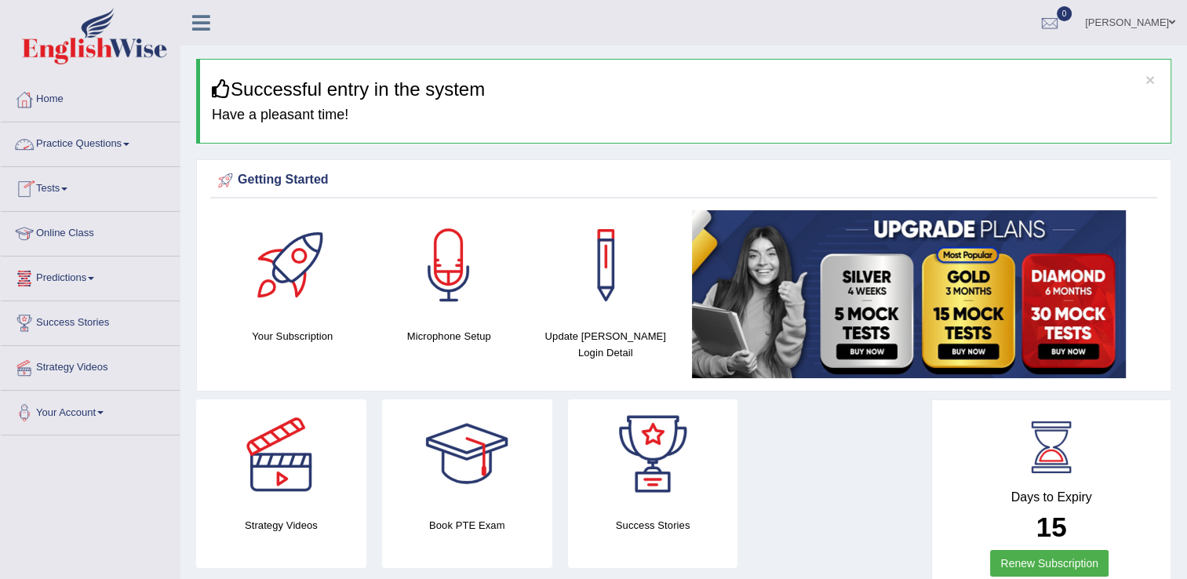
click at [125, 146] on link "Practice Questions" at bounding box center [90, 141] width 179 height 39
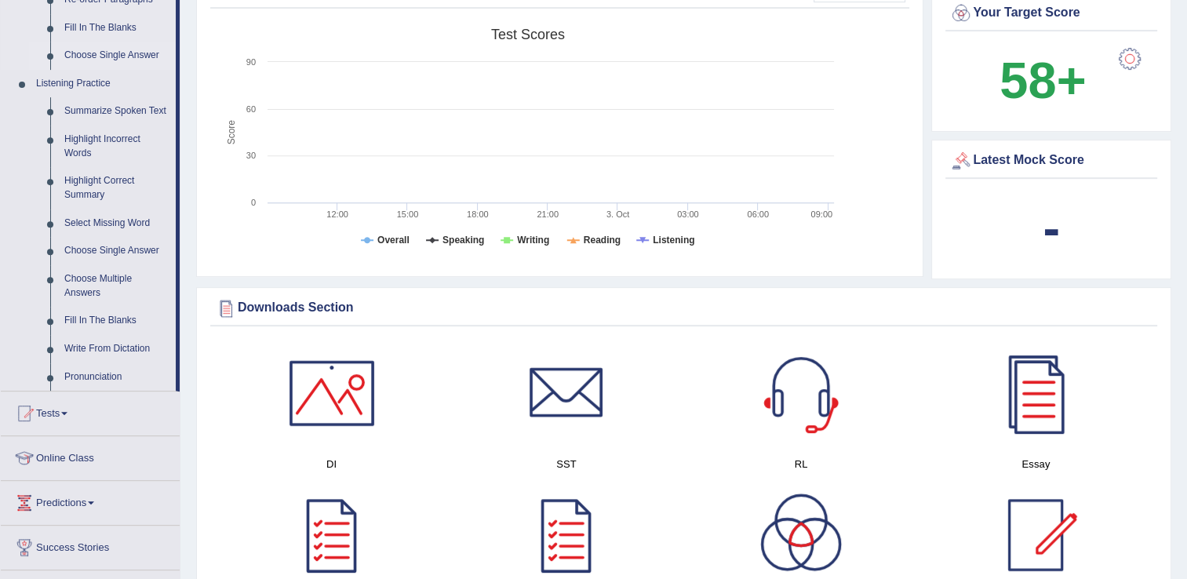
scroll to position [628, 0]
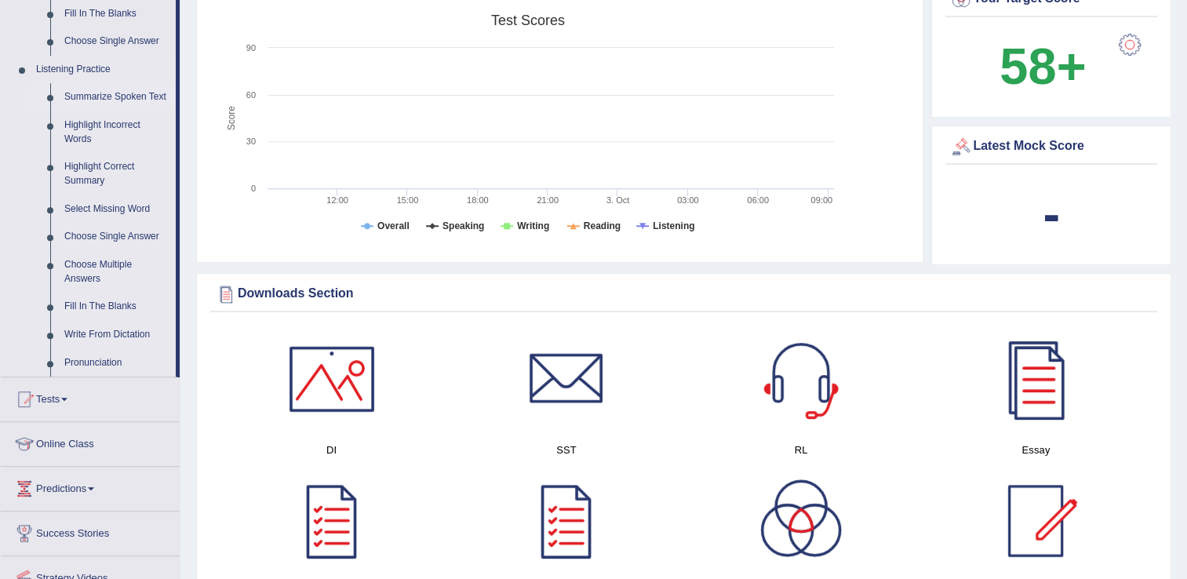
click at [115, 102] on link "Summarize Spoken Text" at bounding box center [116, 97] width 118 height 28
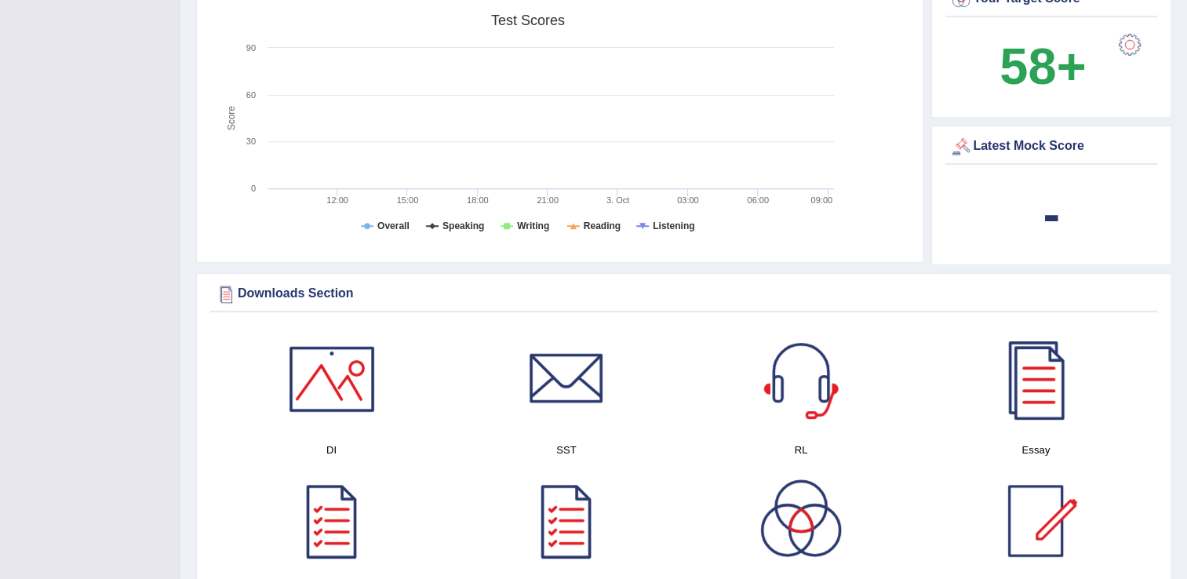
scroll to position [247, 0]
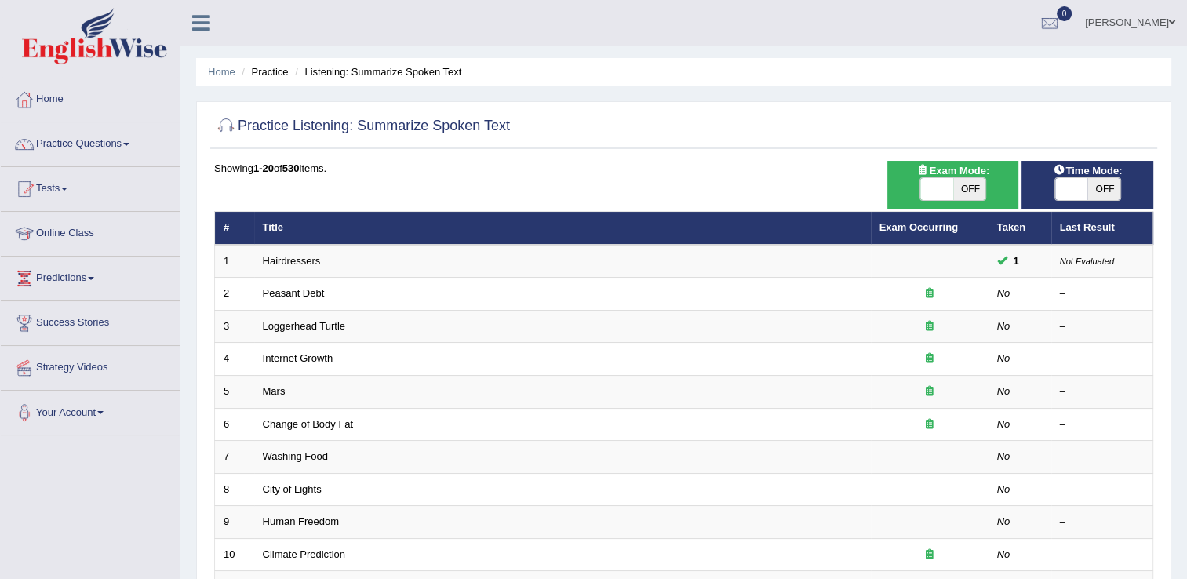
click at [132, 141] on link "Practice Questions" at bounding box center [90, 141] width 179 height 39
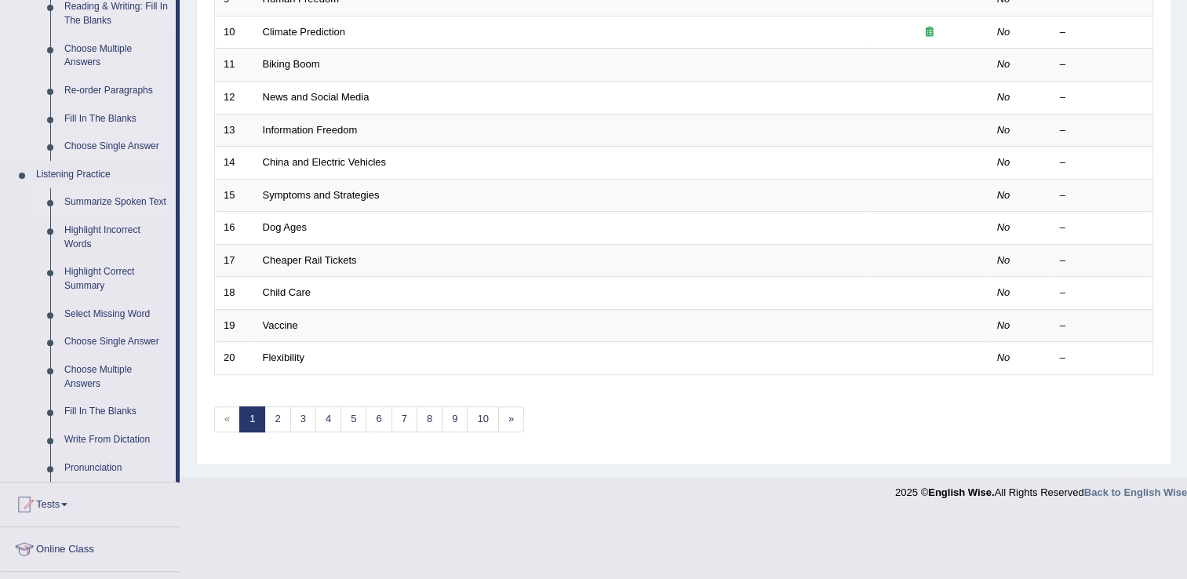
scroll to position [549, 0]
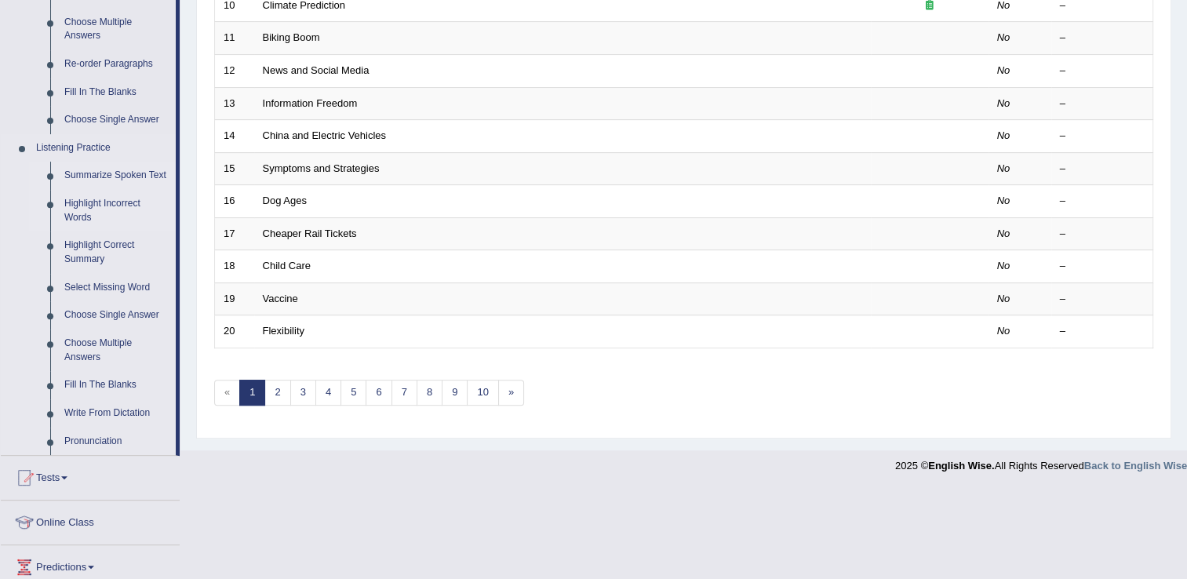
click at [115, 206] on link "Highlight Incorrect Words" at bounding box center [116, 211] width 118 height 42
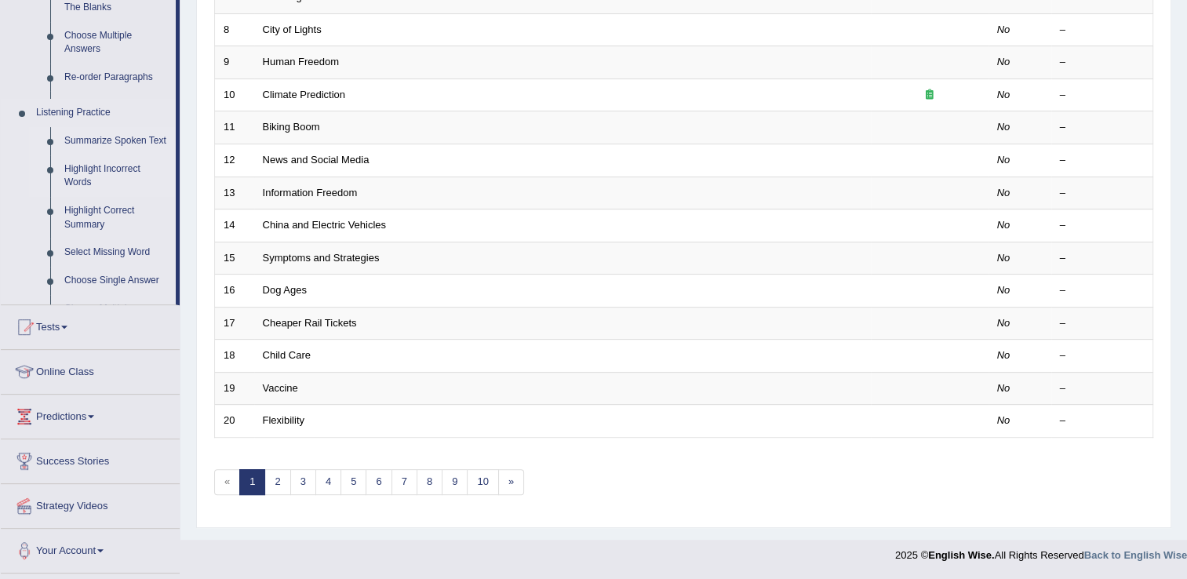
scroll to position [455, 0]
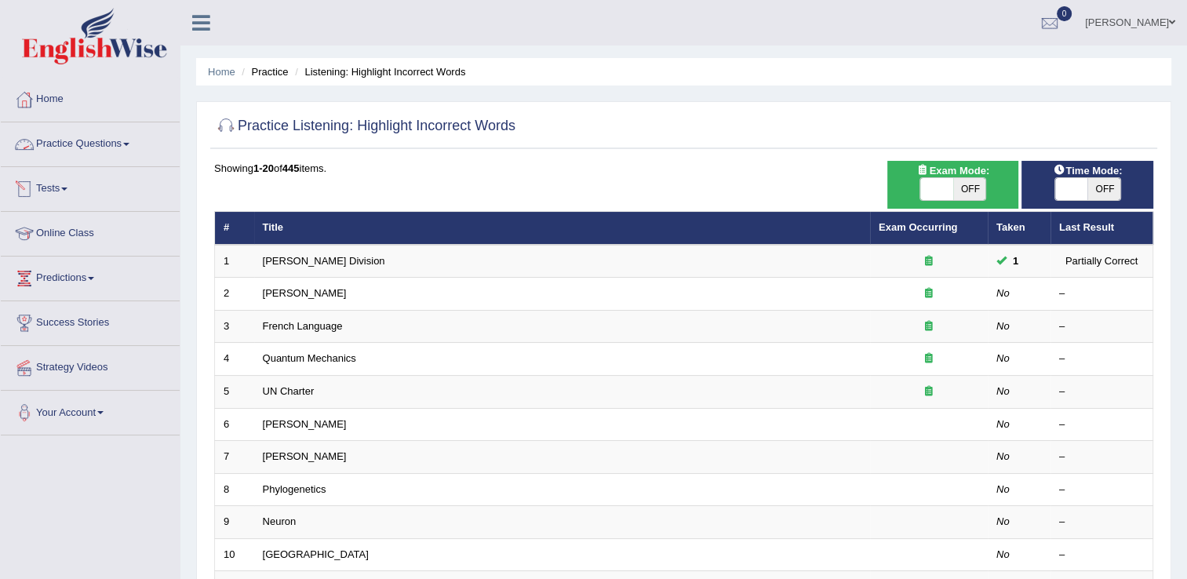
click at [99, 144] on link "Practice Questions" at bounding box center [90, 141] width 179 height 39
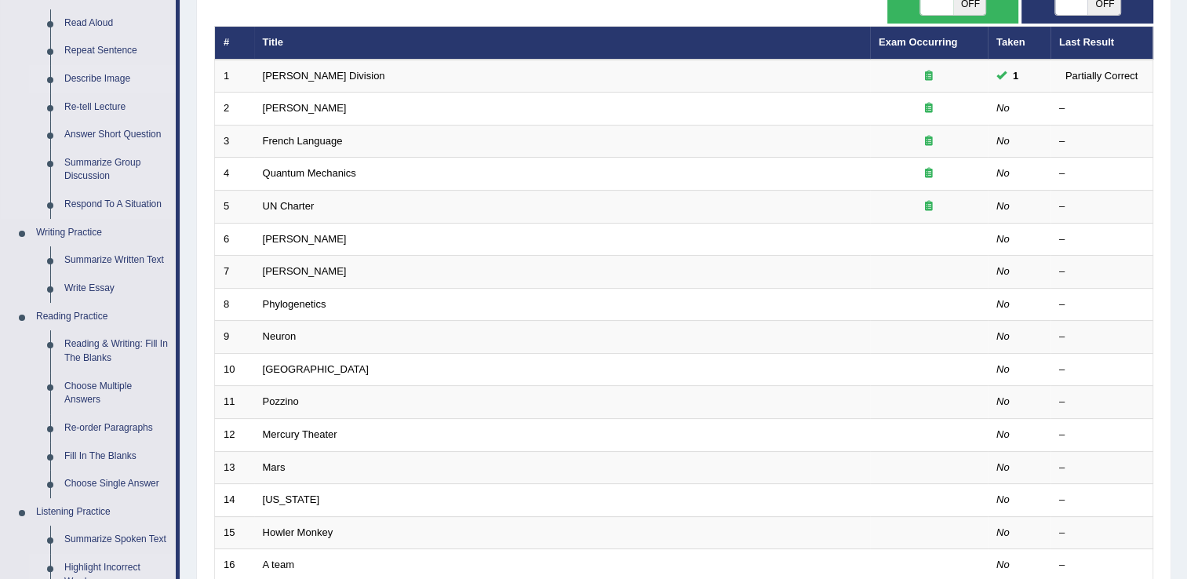
scroll to position [392, 0]
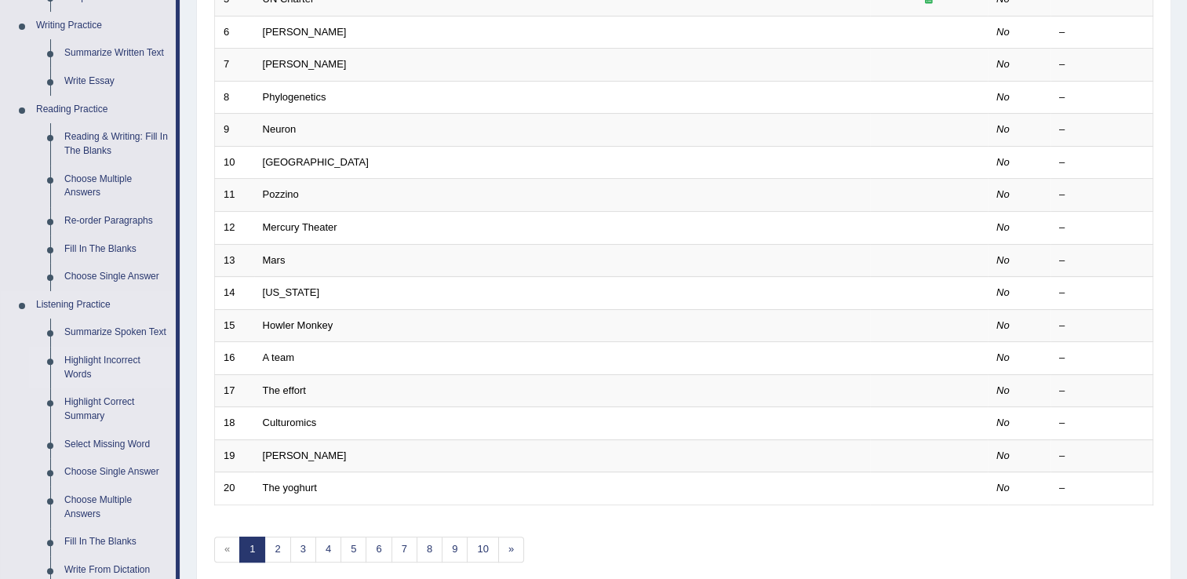
drag, startPoint x: 118, startPoint y: 359, endPoint x: 127, endPoint y: 355, distance: 9.8
click at [119, 359] on link "Highlight Incorrect Words" at bounding box center [116, 368] width 118 height 42
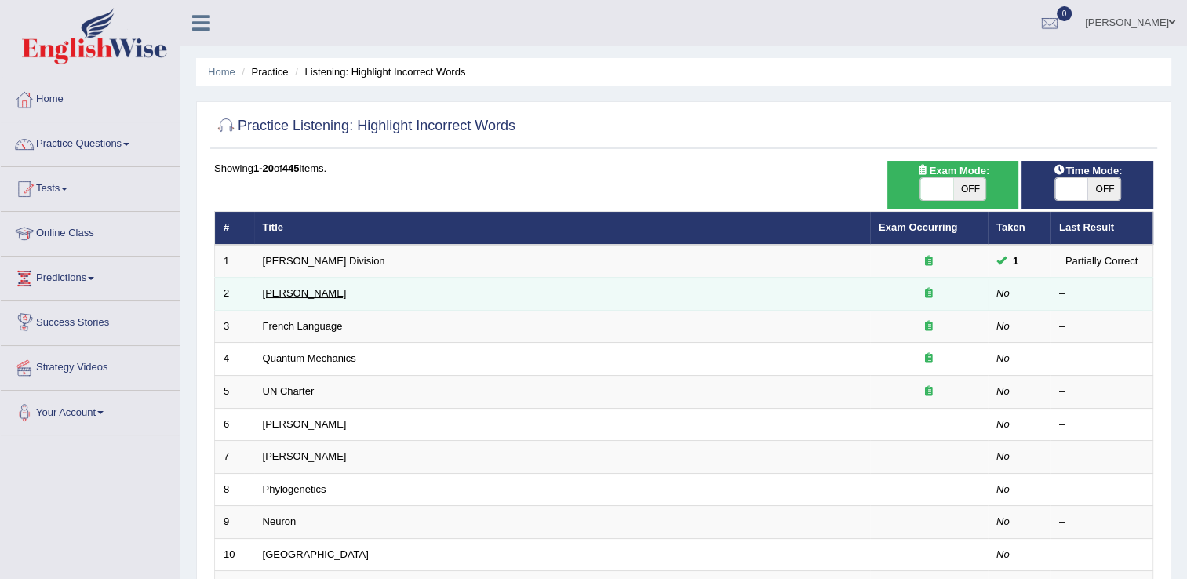
click at [297, 290] on link "Joseph Heller" at bounding box center [305, 293] width 84 height 12
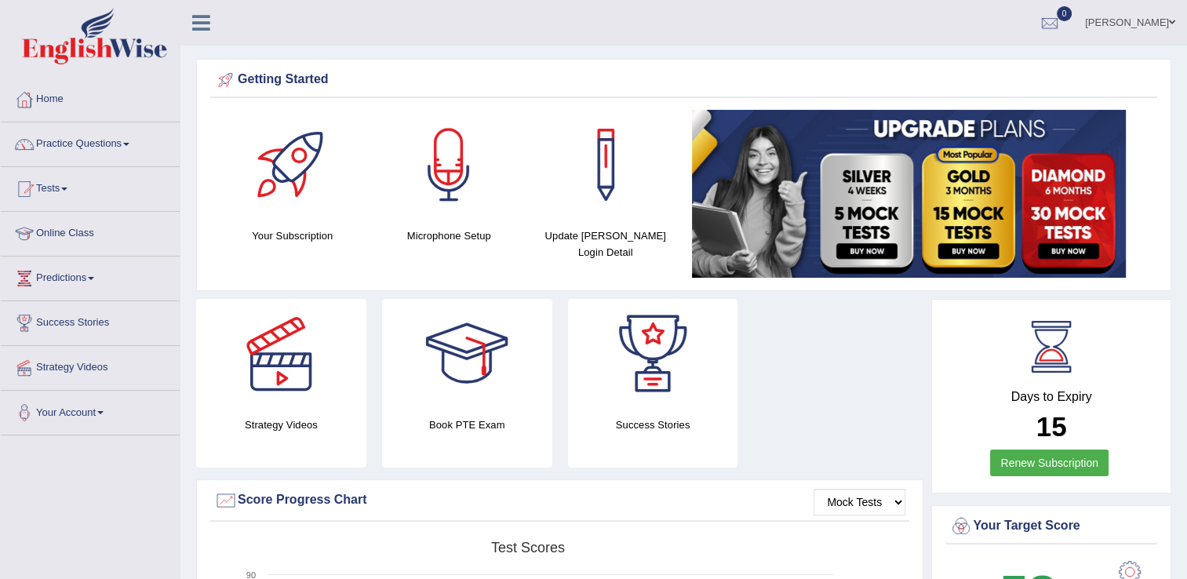
click at [56, 233] on link "Online Class" at bounding box center [90, 231] width 179 height 39
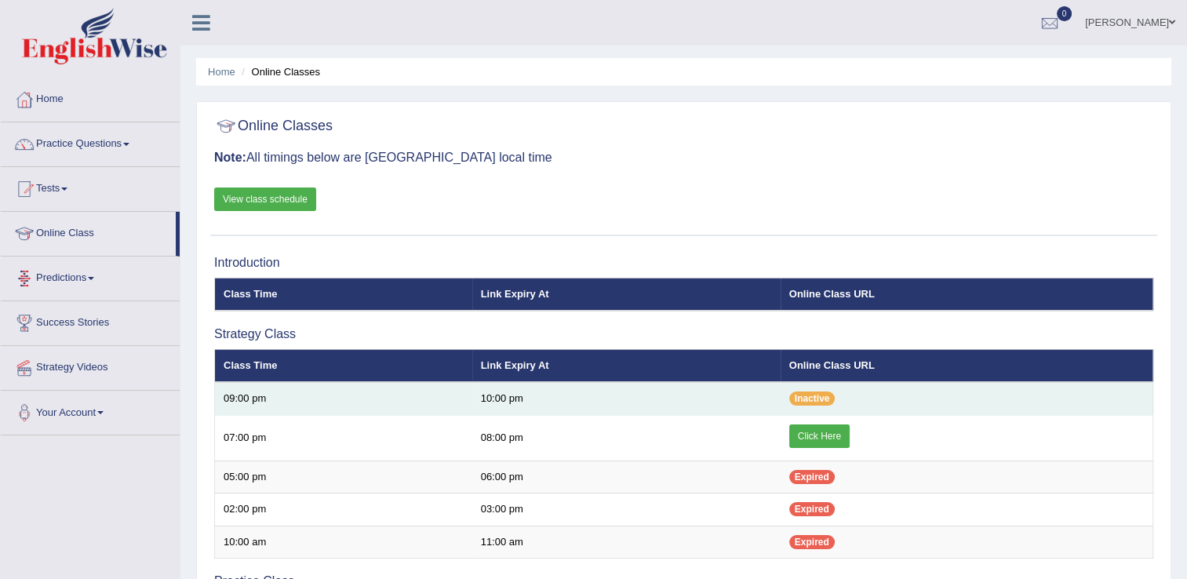
scroll to position [78, 0]
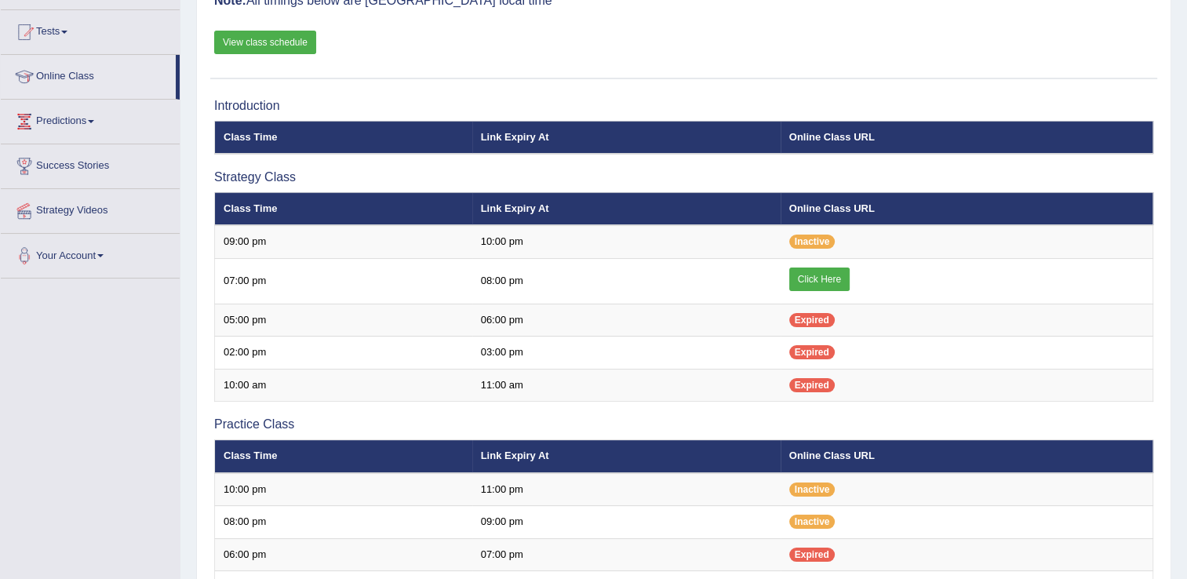
scroll to position [235, 0]
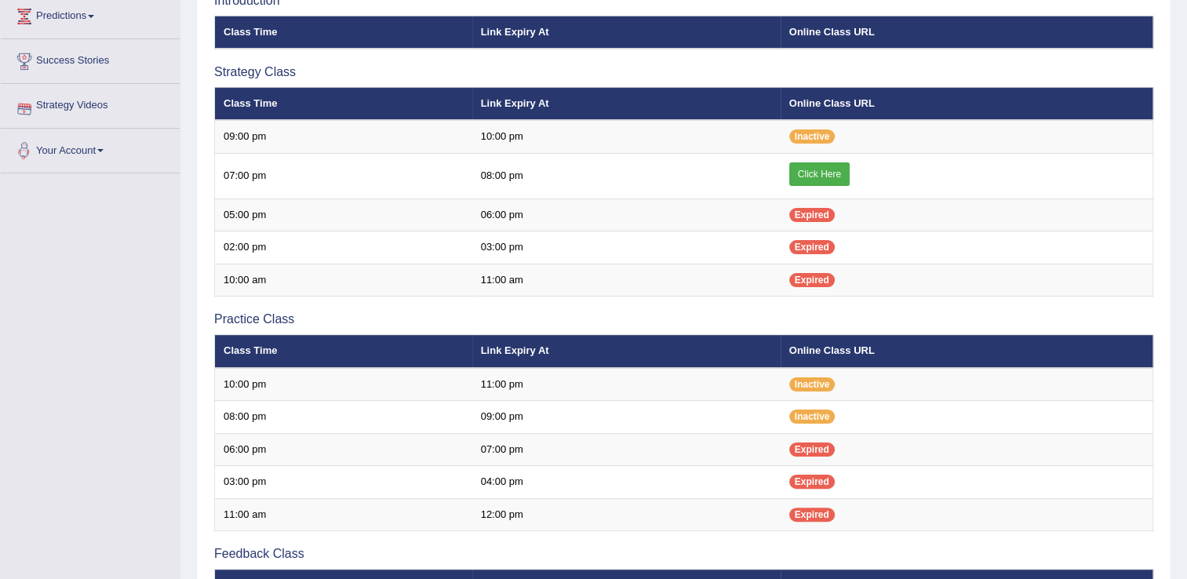
scroll to position [314, 0]
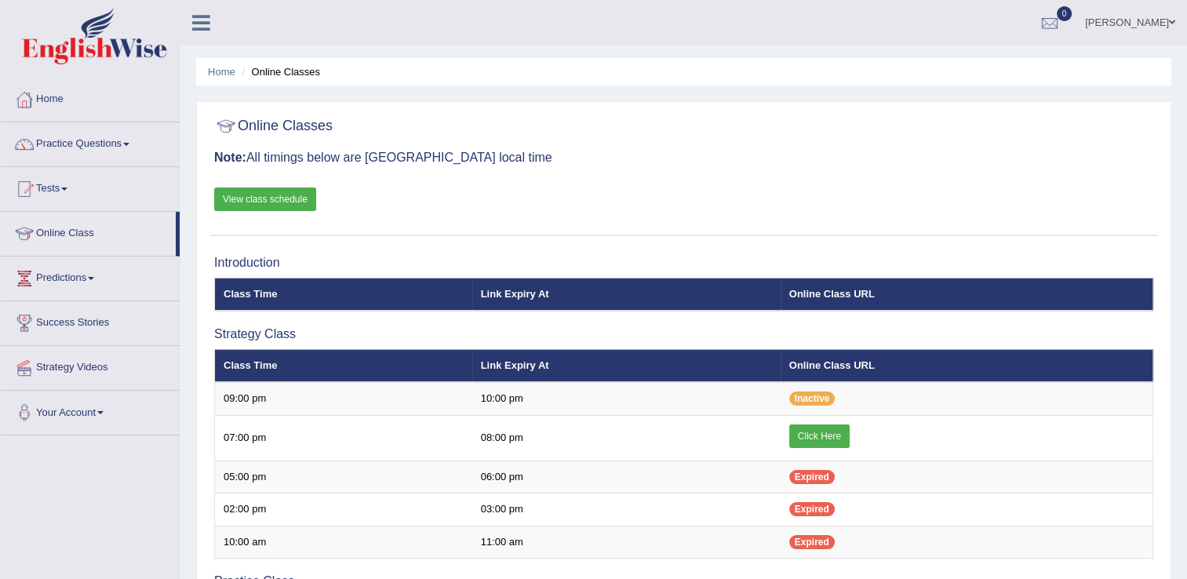
click at [286, 199] on link "View class schedule" at bounding box center [265, 200] width 102 height 24
click at [84, 242] on link "Online Class" at bounding box center [88, 231] width 175 height 39
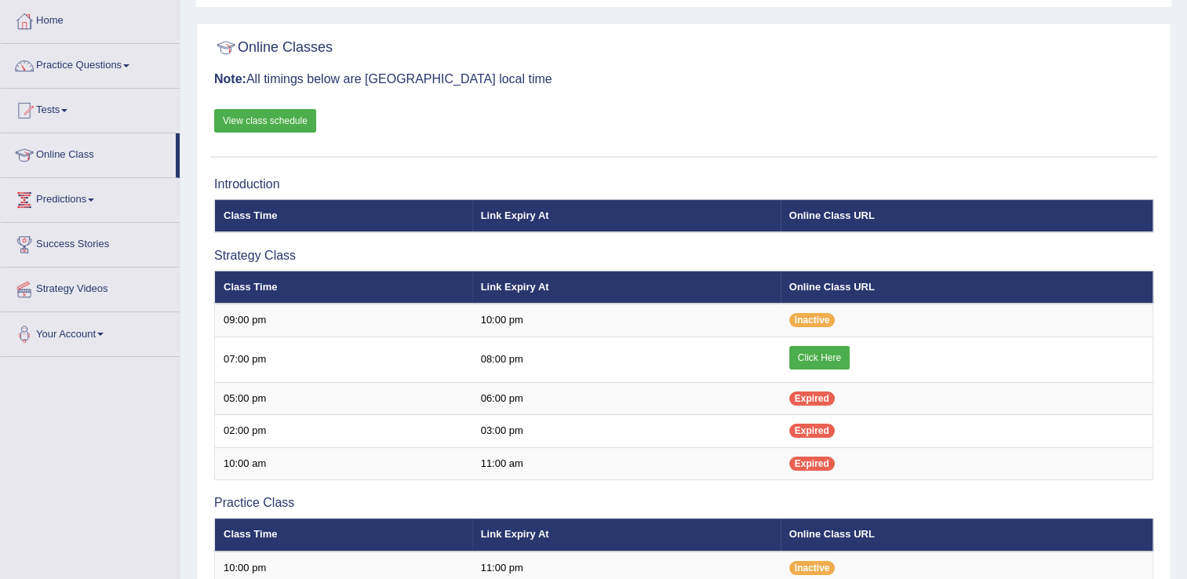
click at [104, 149] on link "Online Class" at bounding box center [88, 152] width 175 height 39
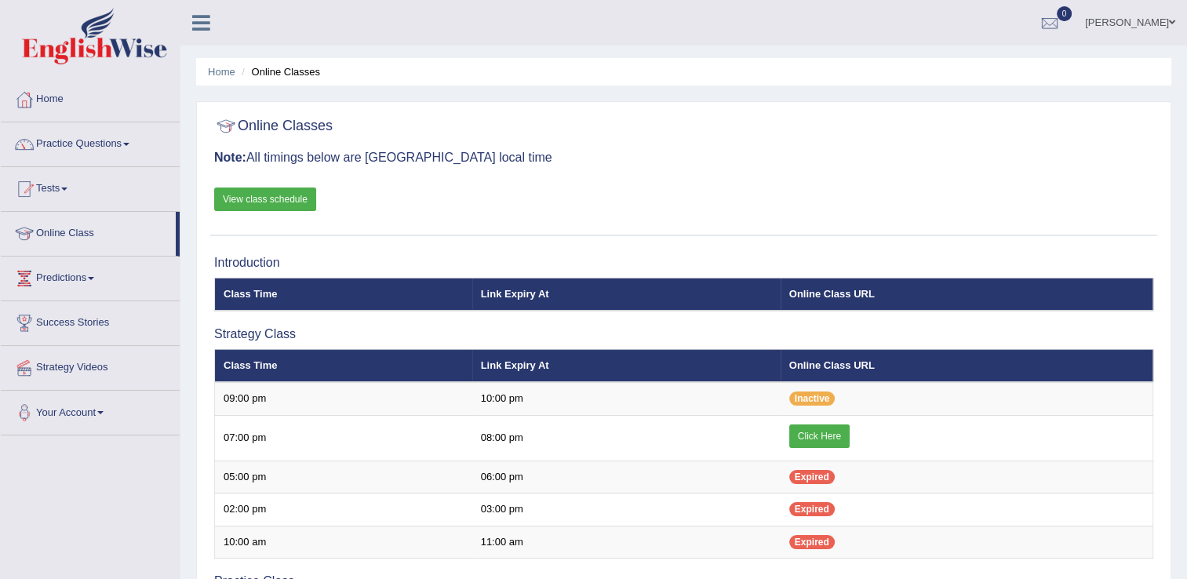
click at [58, 99] on link "Home" at bounding box center [90, 97] width 179 height 39
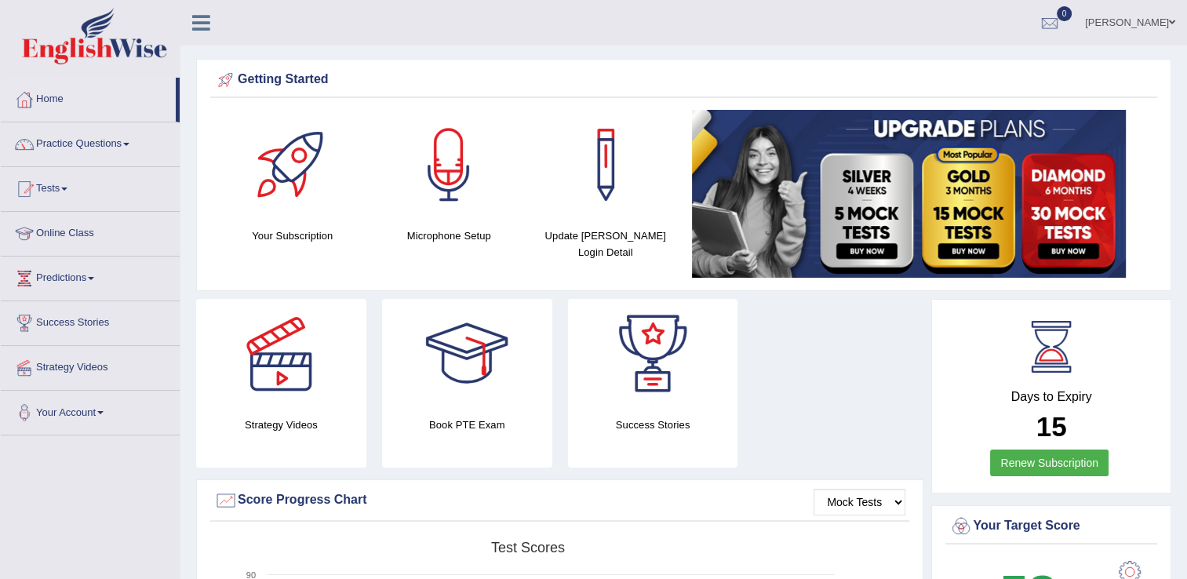
click at [444, 219] on div "Microphone Setup" at bounding box center [449, 177] width 141 height 134
click at [448, 229] on h4 "Microphone Setup" at bounding box center [449, 236] width 141 height 16
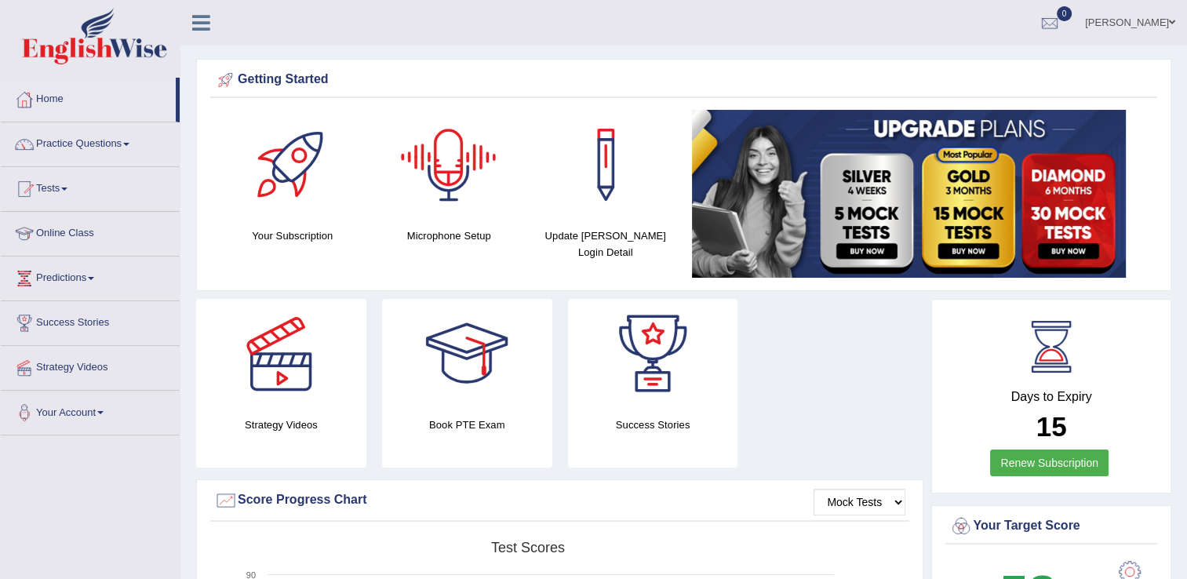
click at [450, 188] on div at bounding box center [449, 165] width 110 height 110
click at [451, 231] on h4 "Microphone Setup" at bounding box center [449, 236] width 141 height 16
click at [454, 231] on h4 "Microphone Setup" at bounding box center [449, 236] width 141 height 16
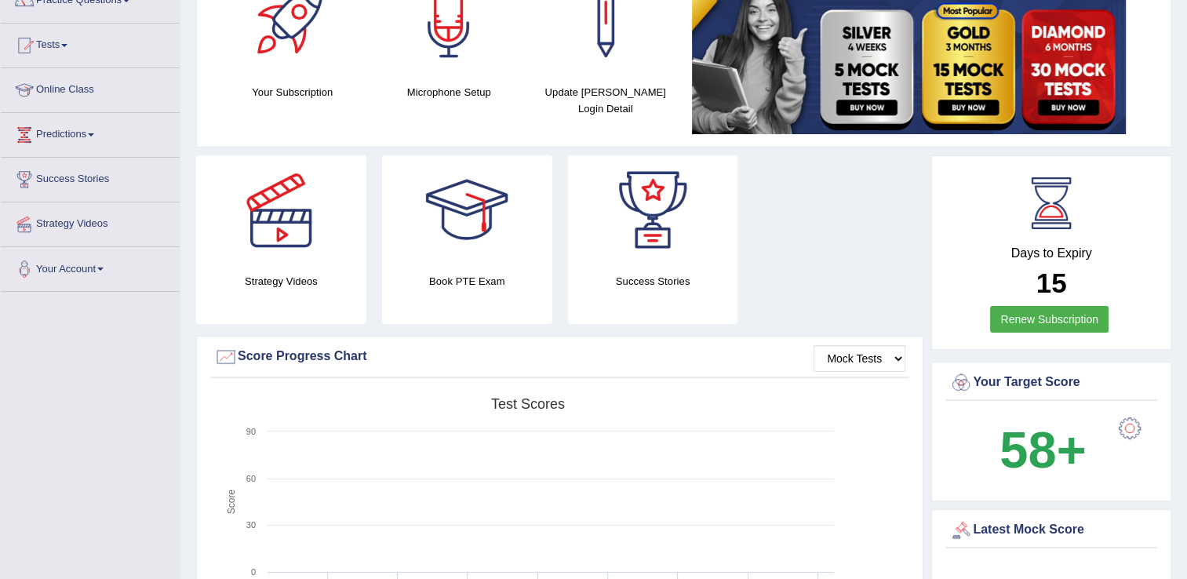
scroll to position [235, 0]
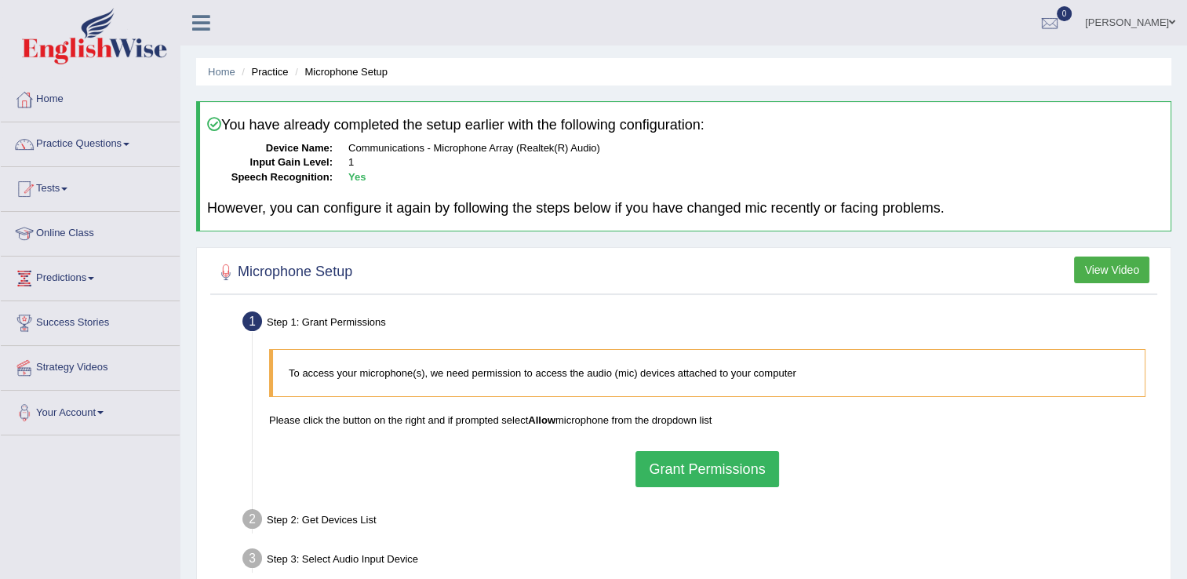
click at [723, 465] on button "Grant Permissions" at bounding box center [707, 469] width 143 height 36
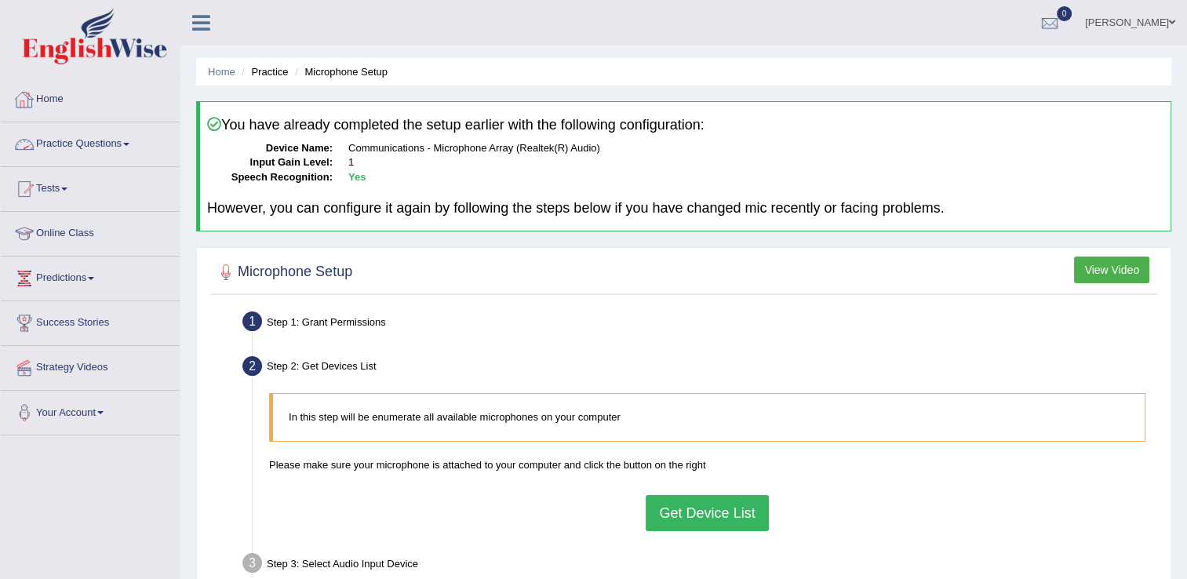
click at [132, 147] on link "Practice Questions" at bounding box center [90, 141] width 179 height 39
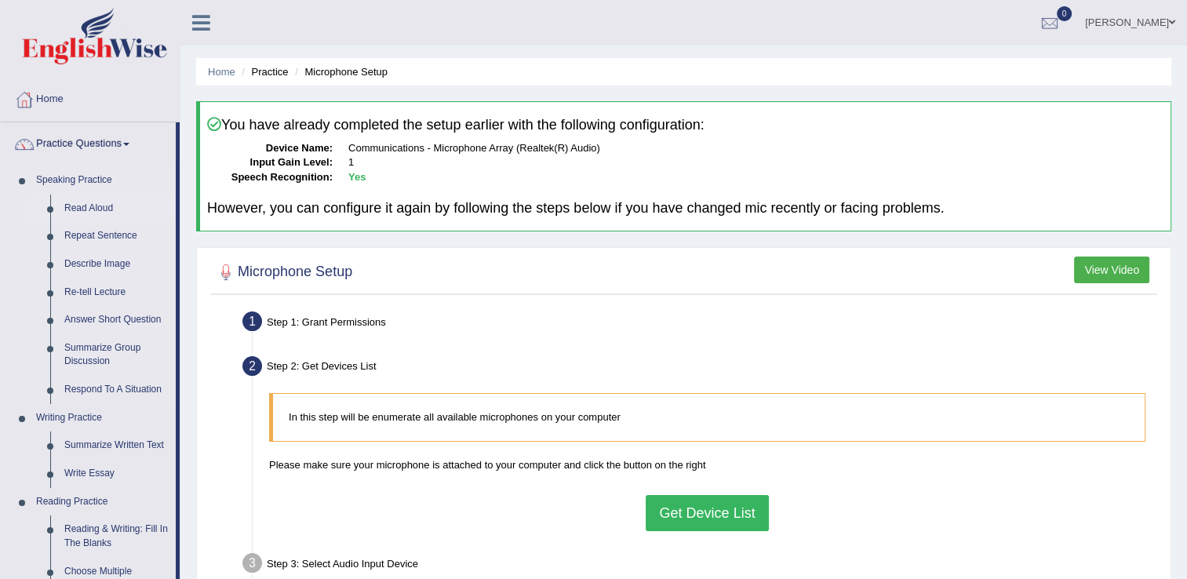
click at [104, 211] on link "Read Aloud" at bounding box center [116, 209] width 118 height 28
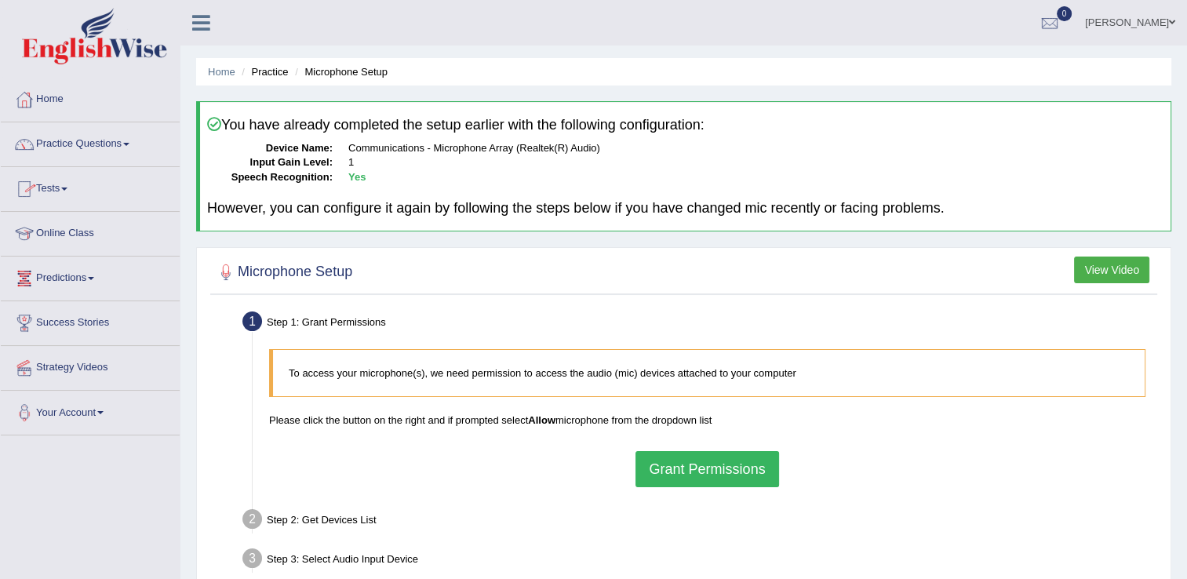
click at [83, 238] on link "Online Class" at bounding box center [90, 231] width 179 height 39
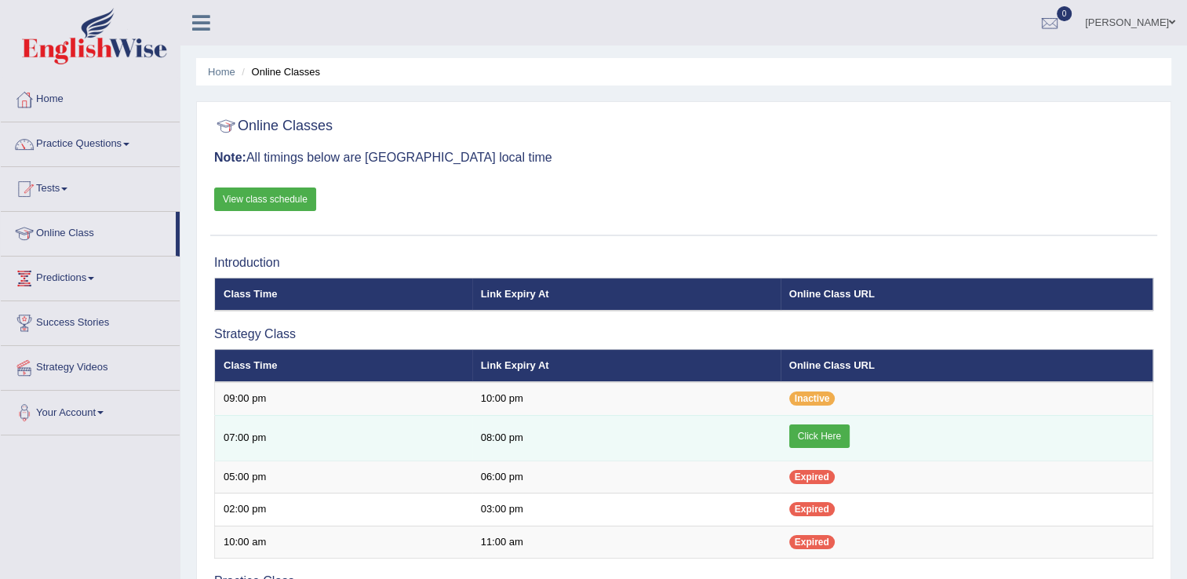
click at [818, 435] on link "Click Here" at bounding box center [819, 437] width 60 height 24
click at [810, 434] on link "Click Here" at bounding box center [819, 437] width 60 height 24
